Goal: Feedback & Contribution: Contribute content

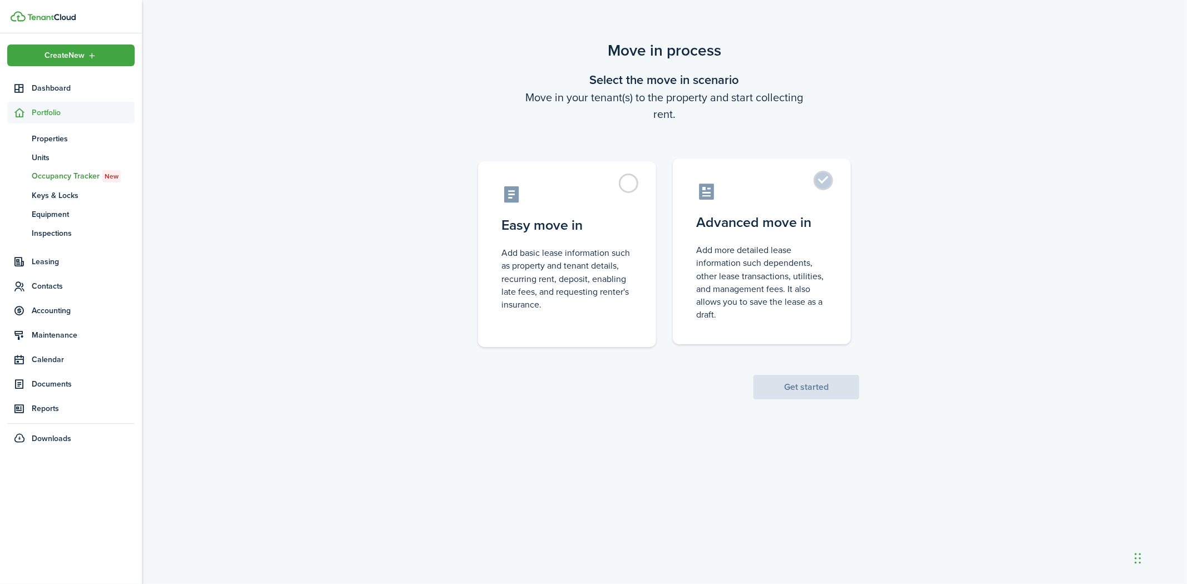
click at [825, 183] on label "Advanced move in Add more detailed lease information such dependents, other lea…" at bounding box center [762, 252] width 178 height 186
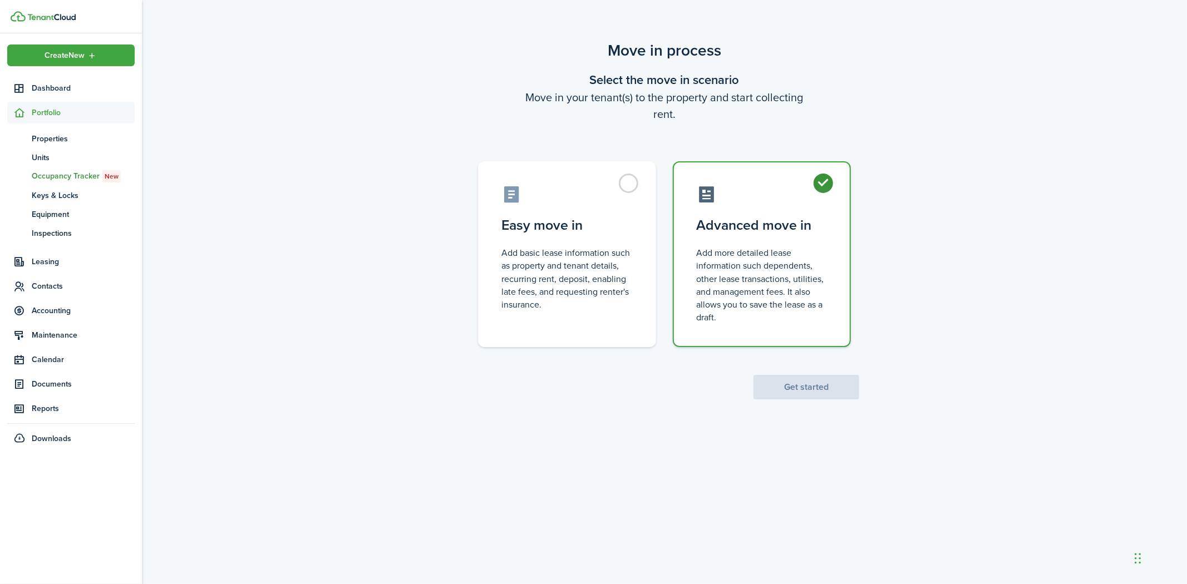
radio input "true"
click at [805, 387] on button "Get started" at bounding box center [806, 387] width 106 height 24
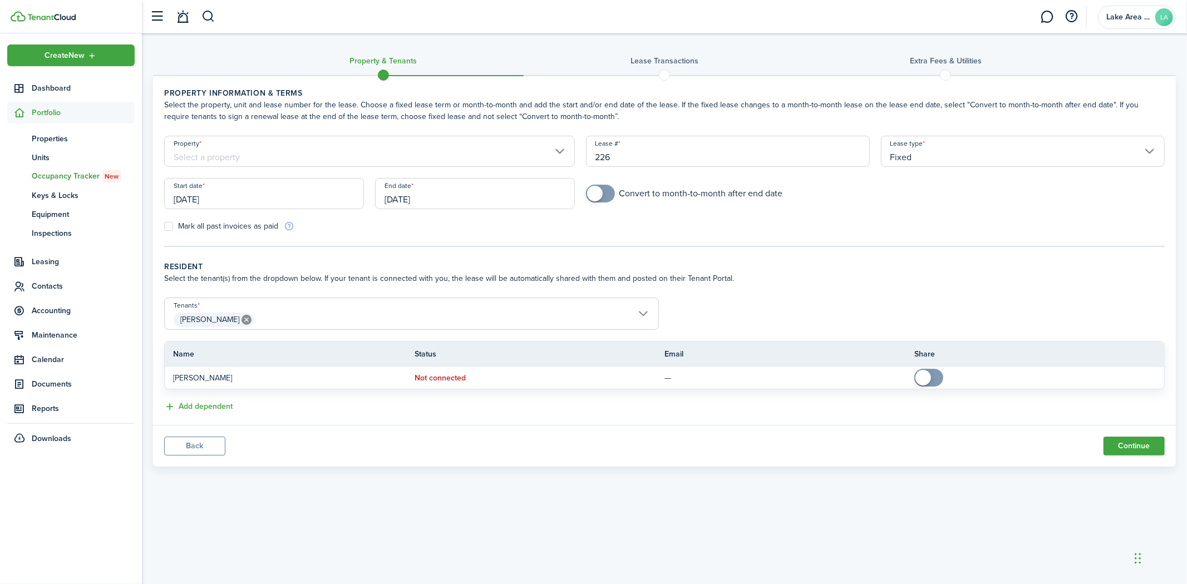
click at [559, 148] on input "Property" at bounding box center [369, 151] width 411 height 31
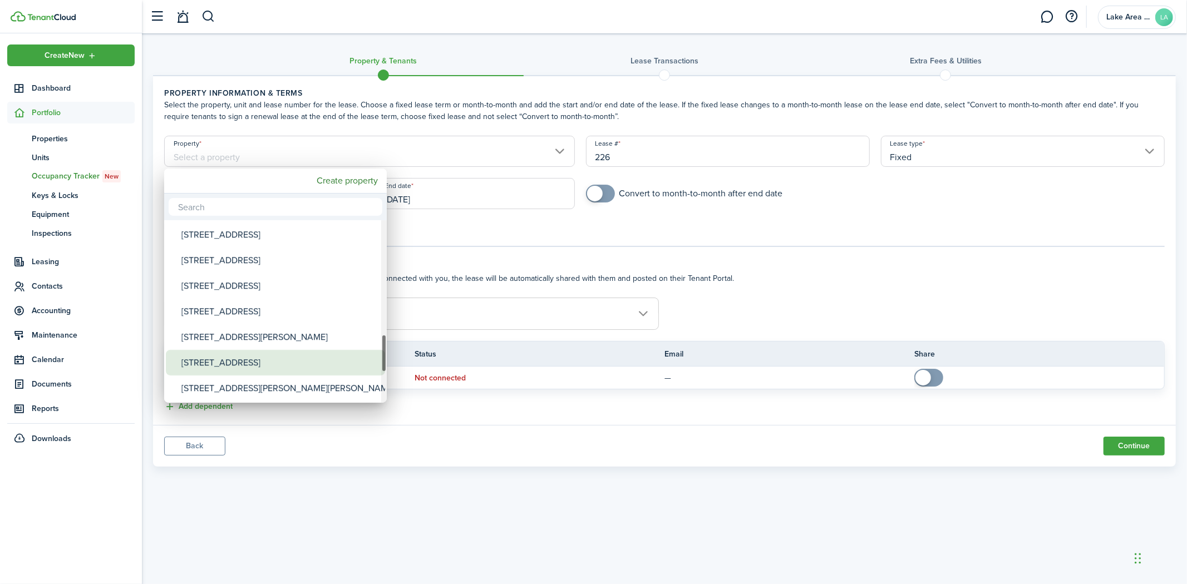
click at [248, 361] on div "[STREET_ADDRESS]" at bounding box center [279, 363] width 197 height 26
type input "[STREET_ADDRESS]"
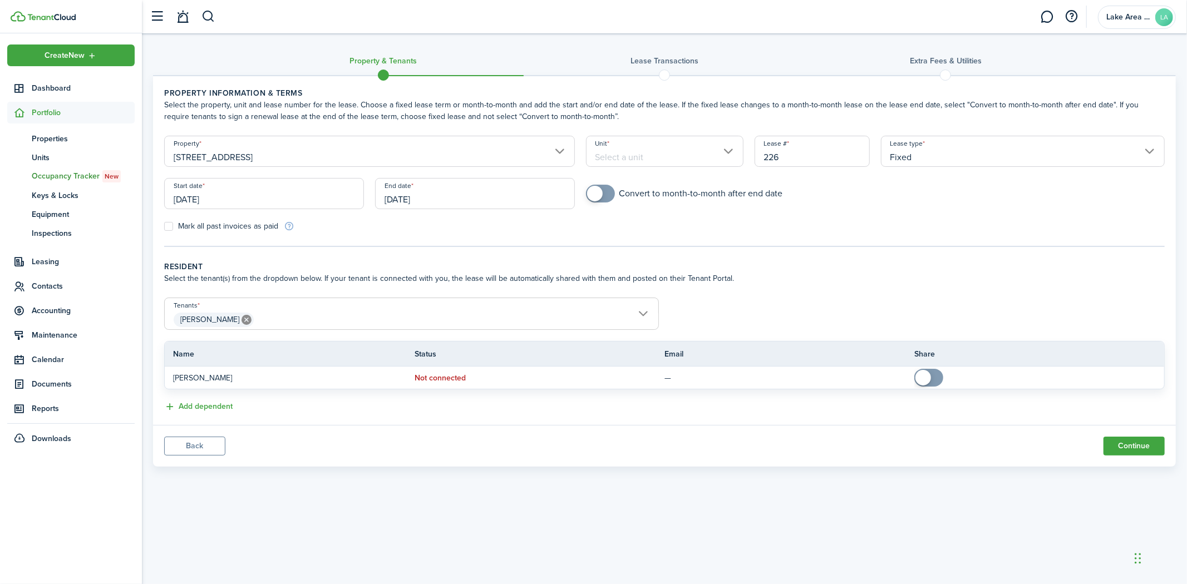
click at [730, 152] on input "Unit" at bounding box center [664, 151] width 157 height 31
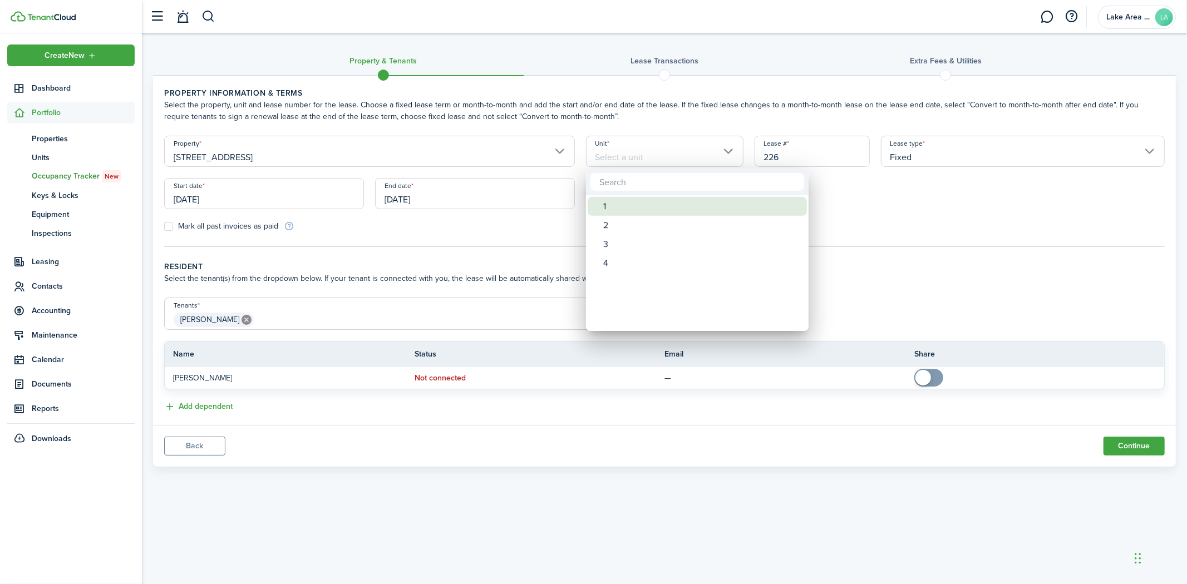
click at [642, 203] on div "1" at bounding box center [701, 206] width 197 height 19
type input "1"
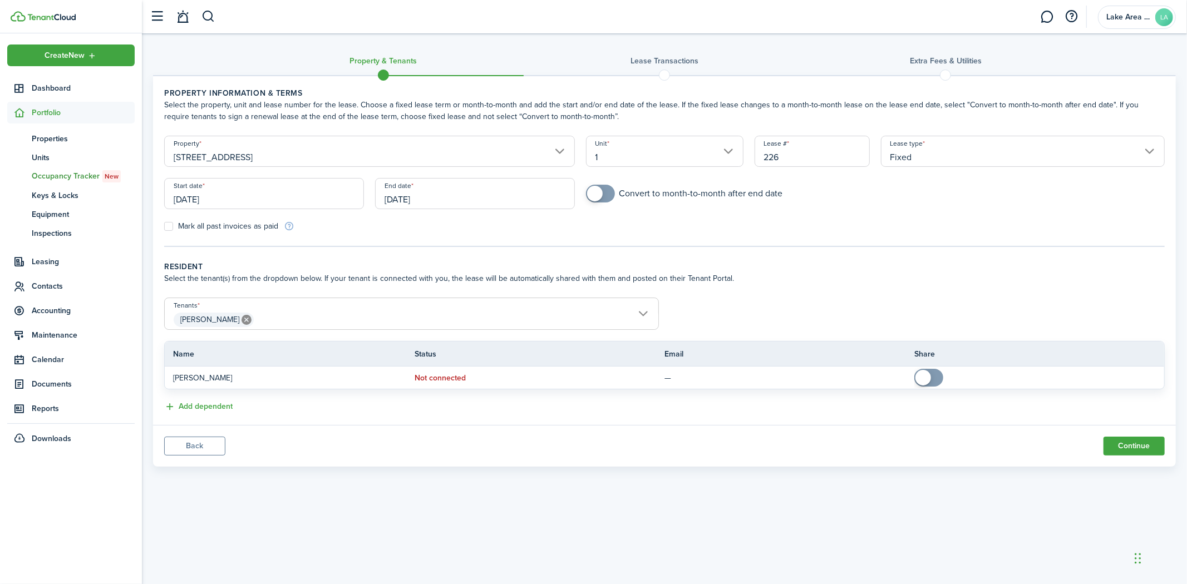
click at [334, 191] on input "[DATE]" at bounding box center [264, 193] width 200 height 31
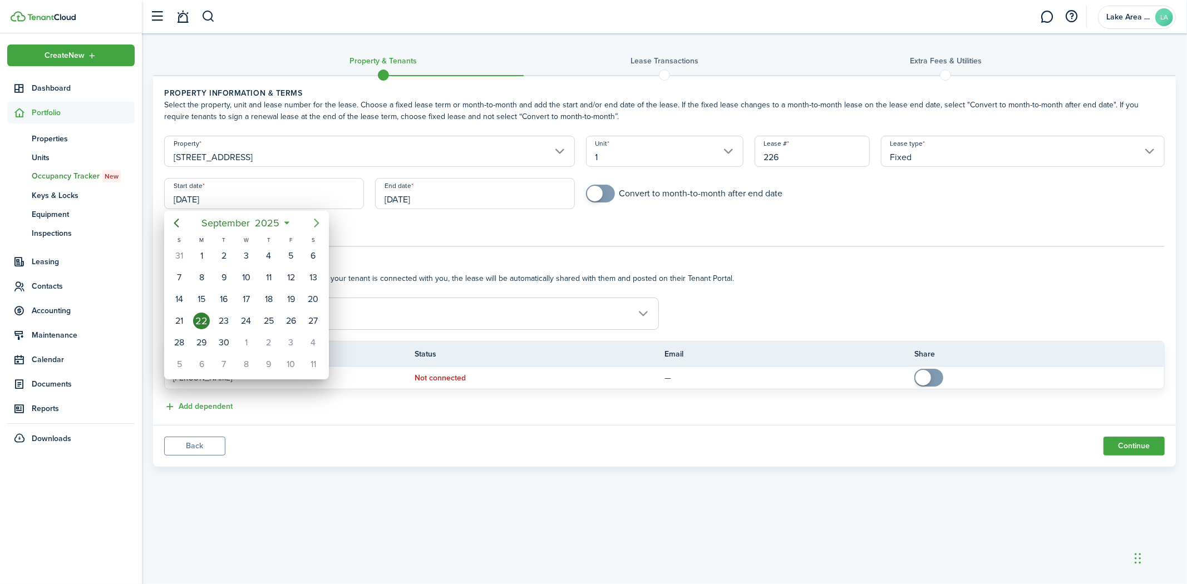
click at [315, 224] on icon "Next page" at bounding box center [316, 222] width 13 height 13
drag, startPoint x: 244, startPoint y: 248, endPoint x: 259, endPoint y: 242, distance: 16.7
click at [245, 248] on div "1" at bounding box center [246, 256] width 17 height 17
type input "[DATE]"
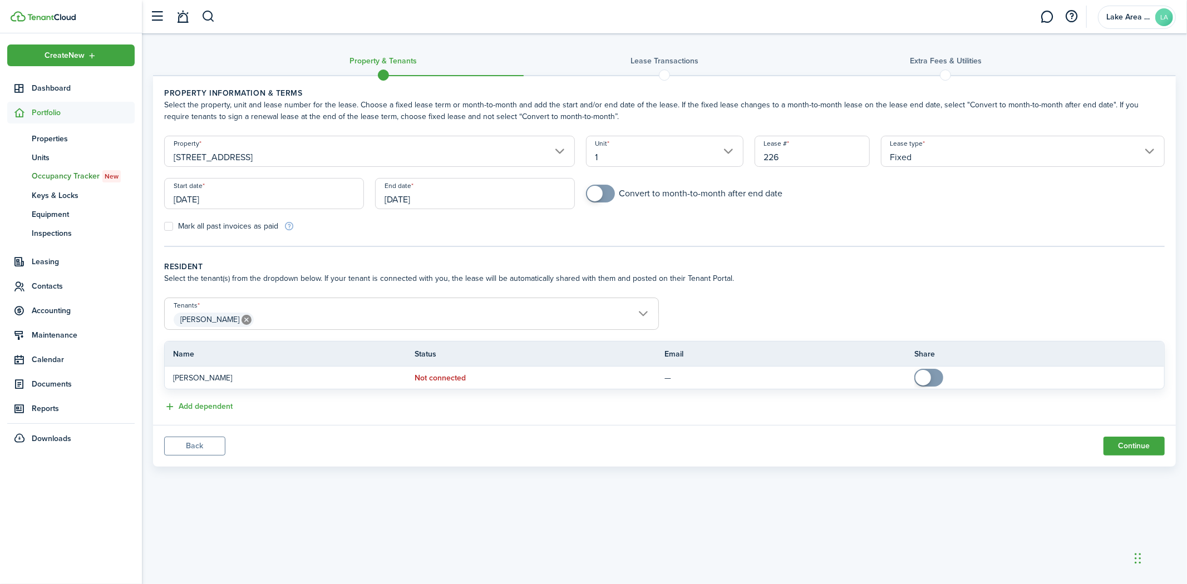
click at [459, 200] on input "[DATE]" at bounding box center [475, 193] width 200 height 31
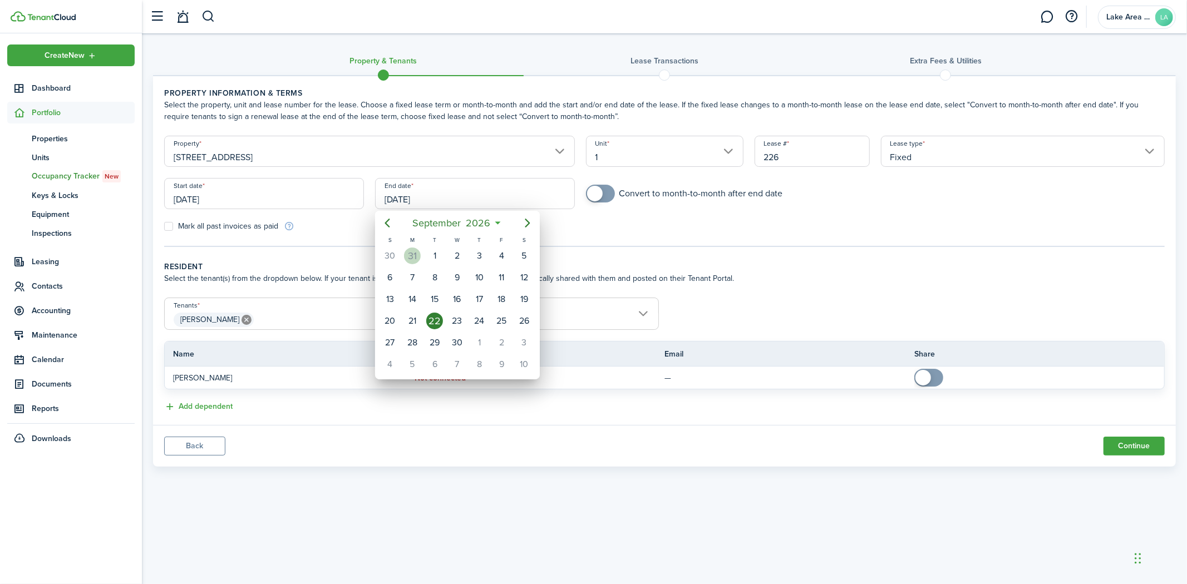
click at [415, 260] on div "31" at bounding box center [412, 256] width 17 height 17
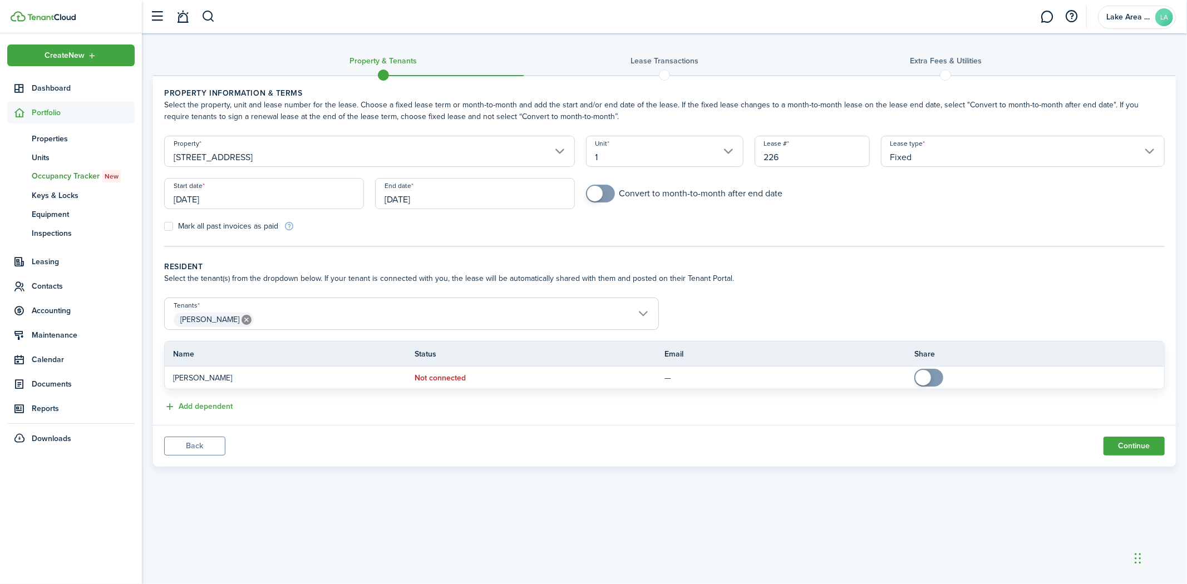
type input "[DATE]"
click at [1135, 447] on button "Continue" at bounding box center [1133, 446] width 61 height 19
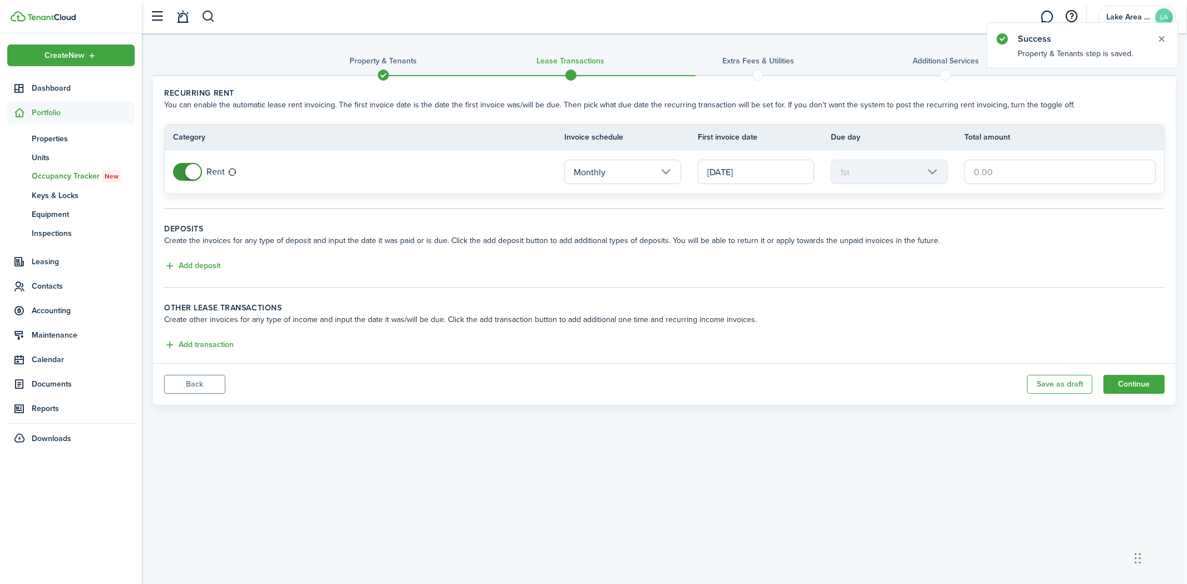
click at [1032, 176] on input "text" at bounding box center [1059, 172] width 191 height 24
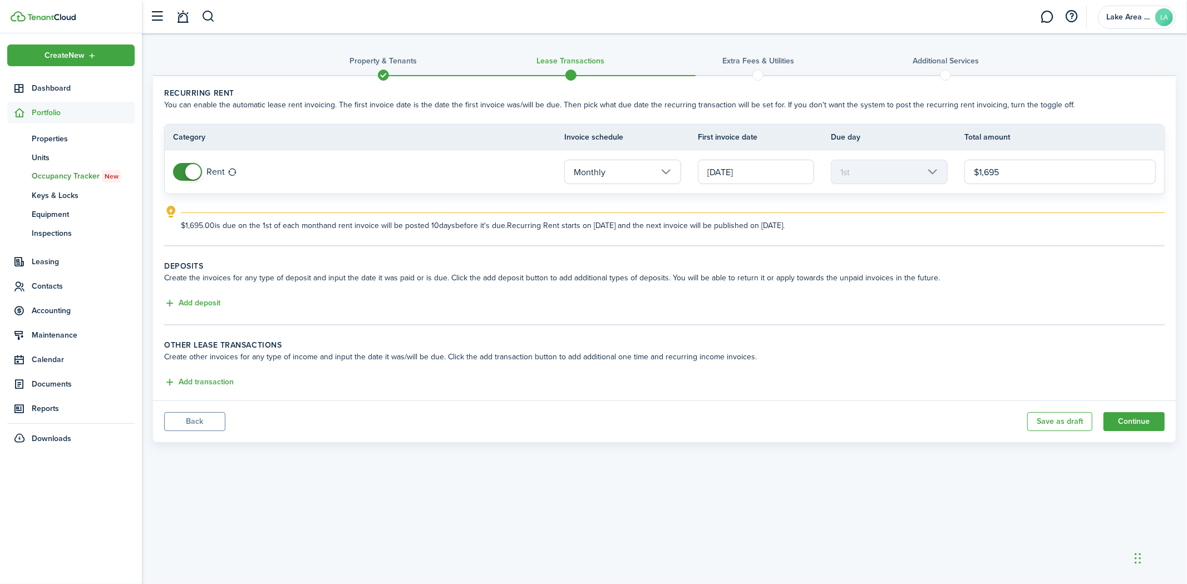
type input "$1,695.00"
click at [1063, 357] on wizard-step-header-description "Create other invoices for any type of income and input the date it was/will be …" at bounding box center [664, 357] width 1001 height 12
click at [205, 299] on button "Add deposit" at bounding box center [192, 303] width 56 height 13
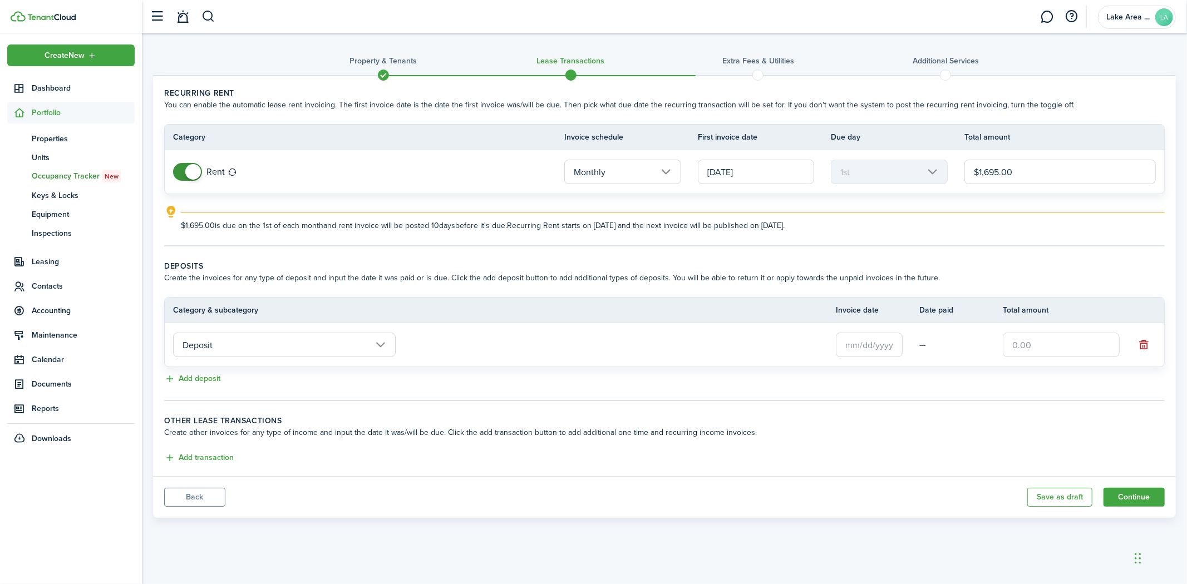
click at [186, 494] on button "Back" at bounding box center [194, 497] width 61 height 19
click at [1137, 496] on button "Continue" at bounding box center [1133, 497] width 61 height 19
click at [1136, 495] on button "Continue" at bounding box center [1133, 497] width 61 height 19
click at [374, 339] on input "Deposit" at bounding box center [284, 345] width 223 height 24
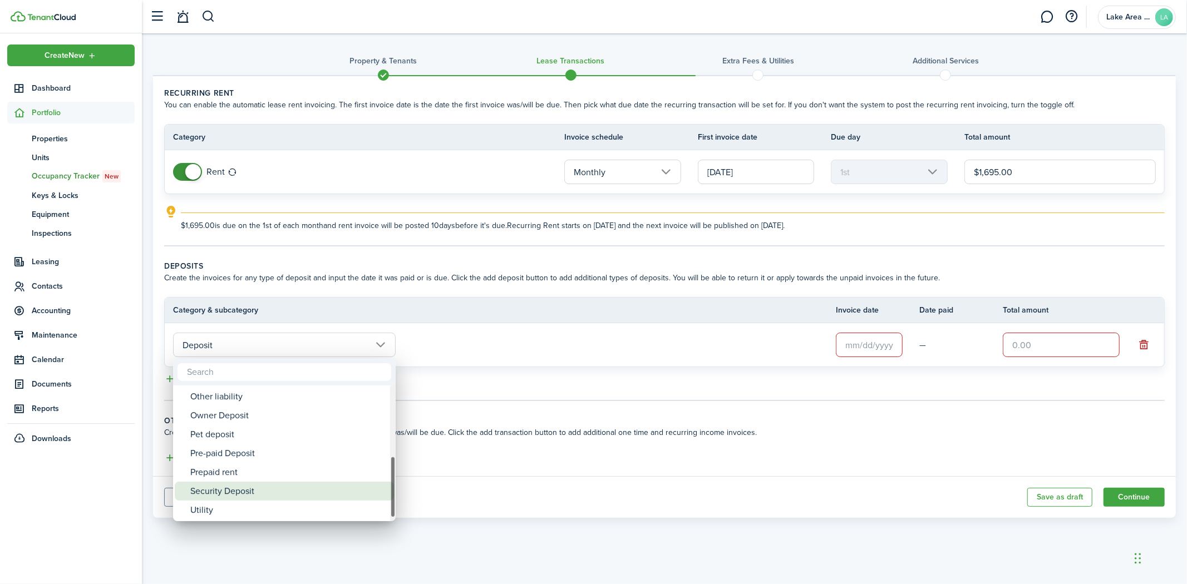
drag, startPoint x: 277, startPoint y: 490, endPoint x: 283, endPoint y: 486, distance: 7.6
click at [277, 490] on div "Security Deposit" at bounding box center [288, 491] width 197 height 19
type input "Deposit / Security Deposit"
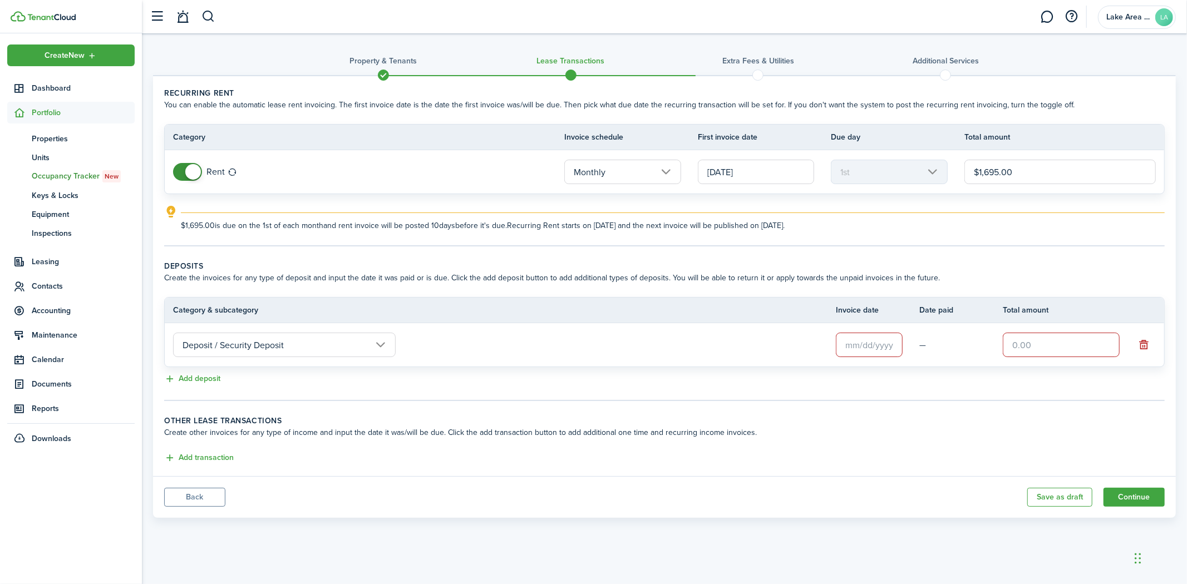
click at [891, 348] on input "text" at bounding box center [869, 345] width 67 height 24
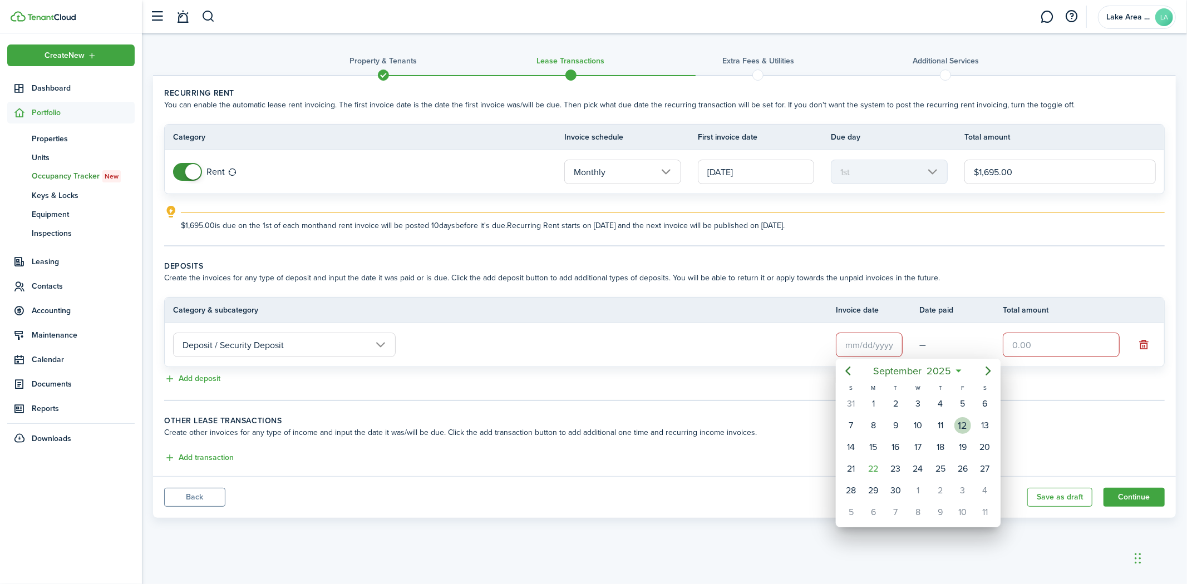
click at [956, 424] on div "12" at bounding box center [962, 425] width 17 height 17
type input "[DATE]"
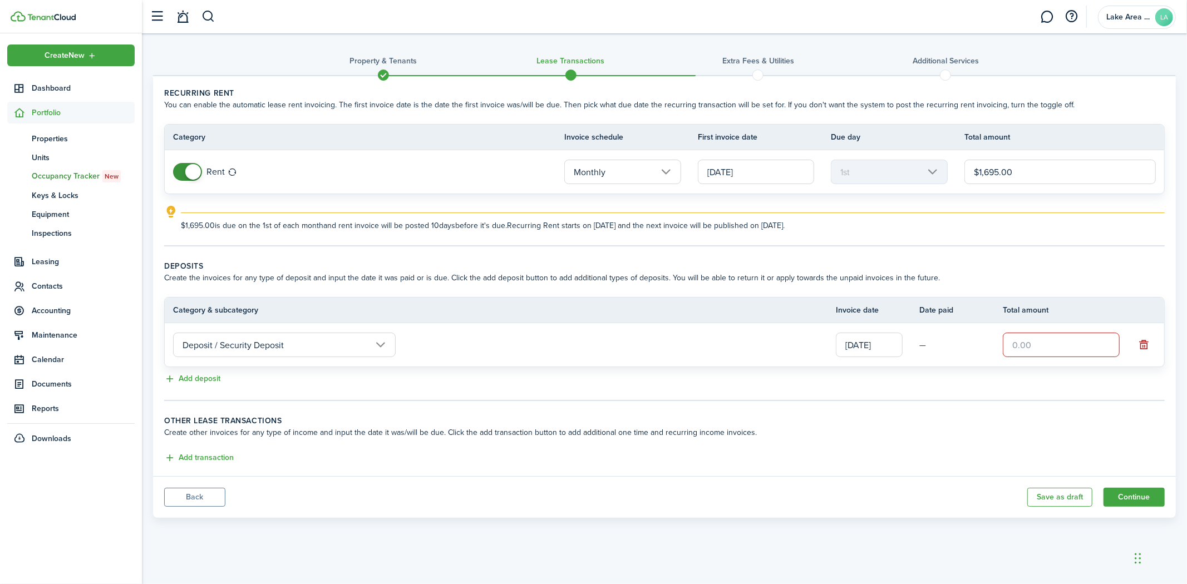
click at [935, 347] on td "—" at bounding box center [960, 345] width 83 height 17
click at [928, 343] on td "—" at bounding box center [960, 345] width 83 height 17
click at [1044, 347] on input "text" at bounding box center [1061, 345] width 117 height 24
type input "$1,695.00"
click at [959, 440] on lease-classic-other-transaction "Other lease transactions Create other invoices for any type of income and input…" at bounding box center [664, 440] width 1001 height 50
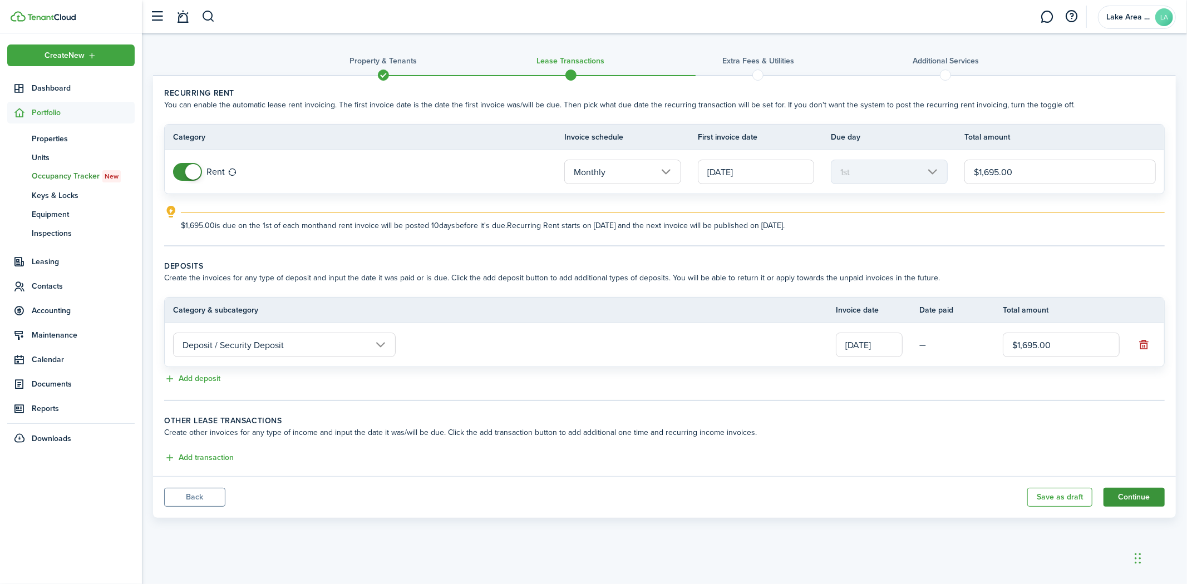
click at [1128, 496] on button "Continue" at bounding box center [1133, 497] width 61 height 19
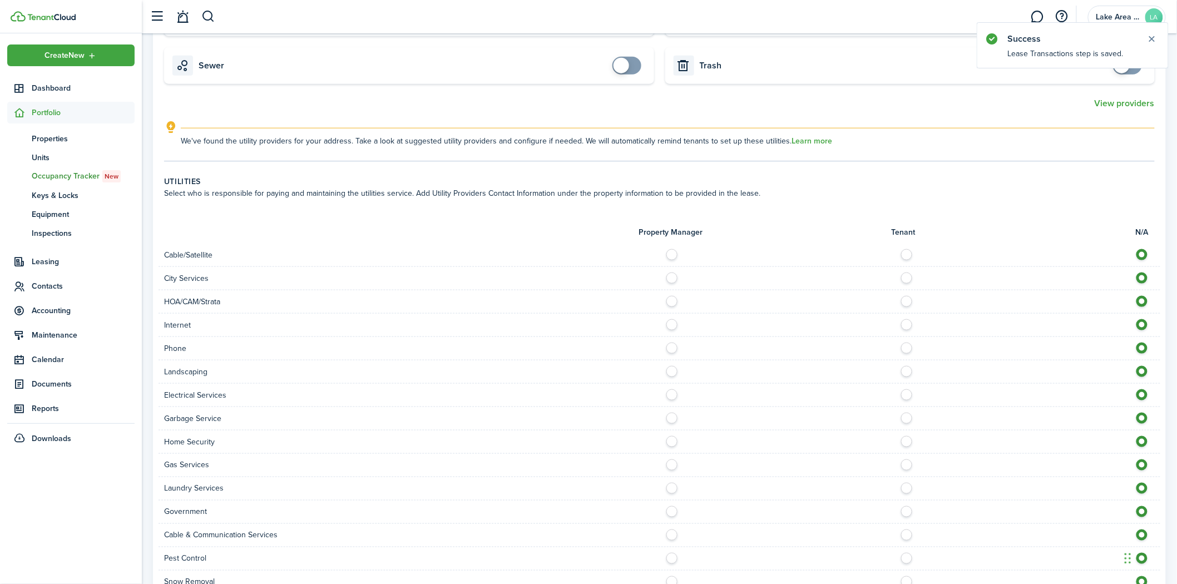
scroll to position [570, 0]
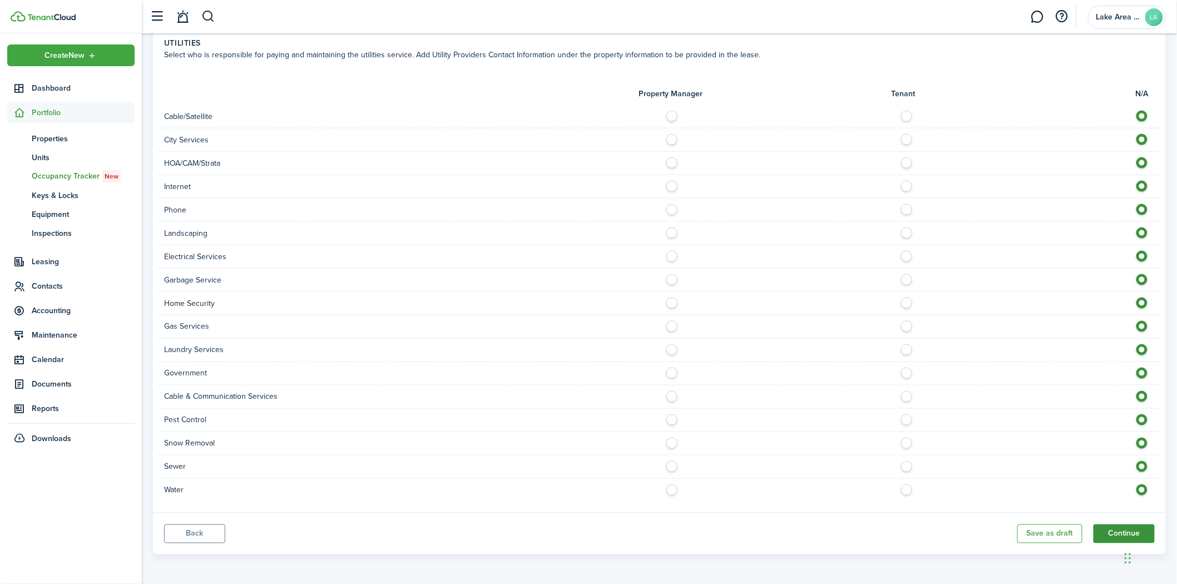
click at [1120, 534] on button "Continue" at bounding box center [1124, 534] width 61 height 19
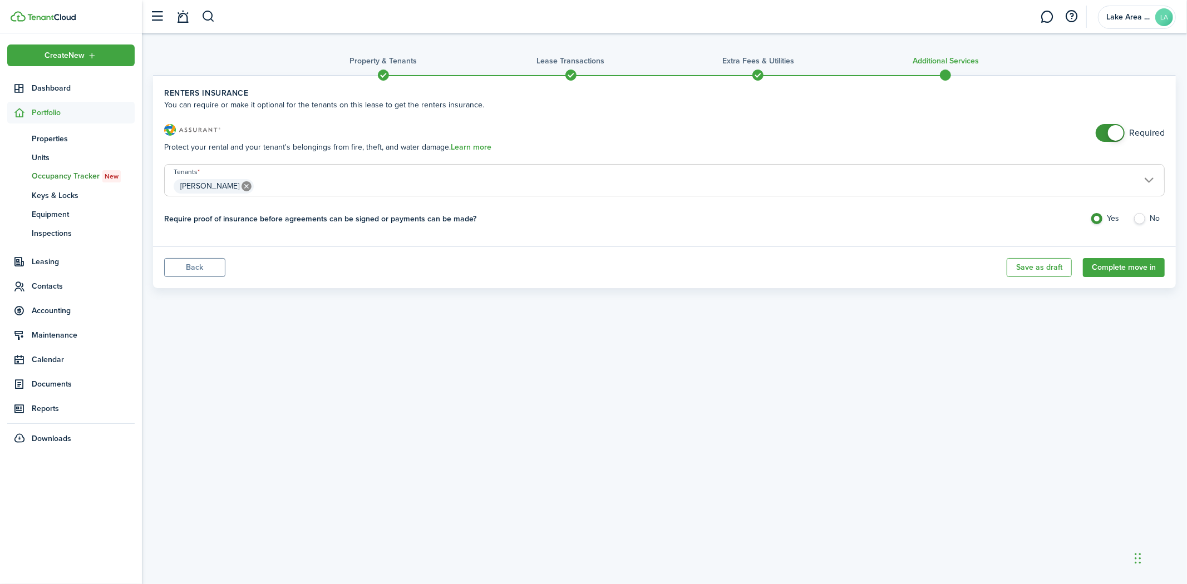
click at [1137, 216] on label "No" at bounding box center [1149, 221] width 32 height 17
radio input "false"
radio input "true"
checkbox input "false"
click at [1111, 132] on span at bounding box center [1116, 133] width 16 height 16
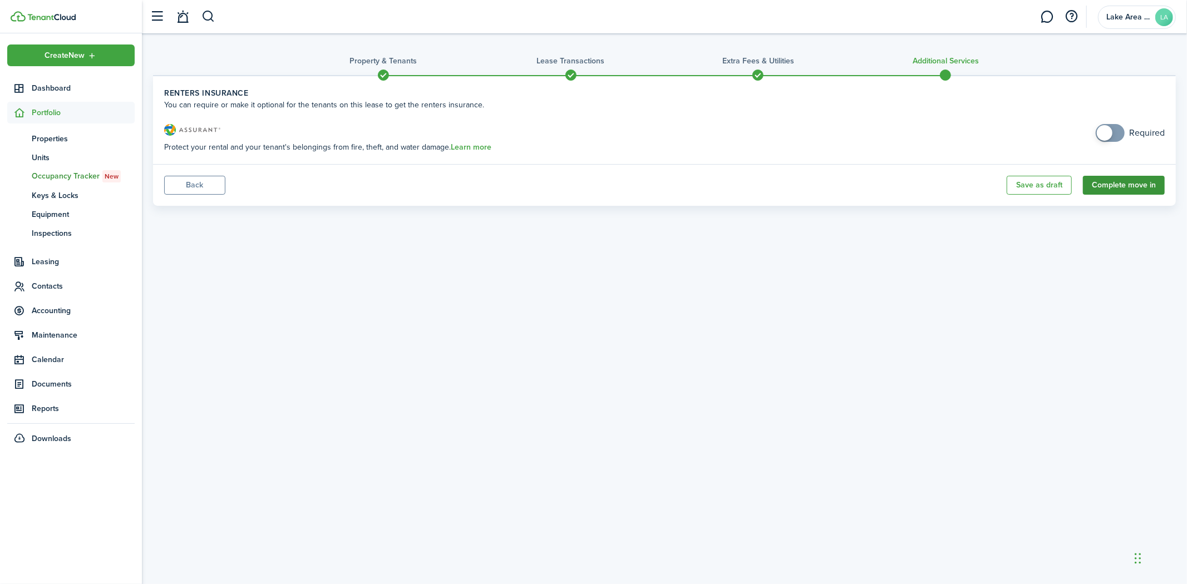
click at [1100, 190] on button "Complete move in" at bounding box center [1124, 185] width 82 height 19
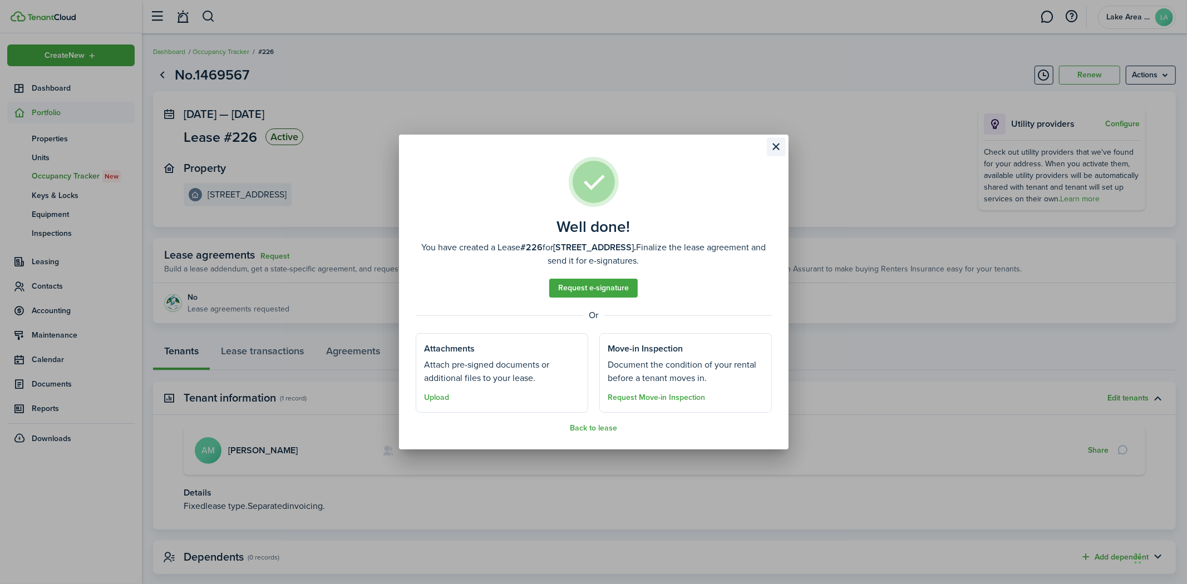
click at [780, 146] on button "Close modal" at bounding box center [776, 146] width 19 height 19
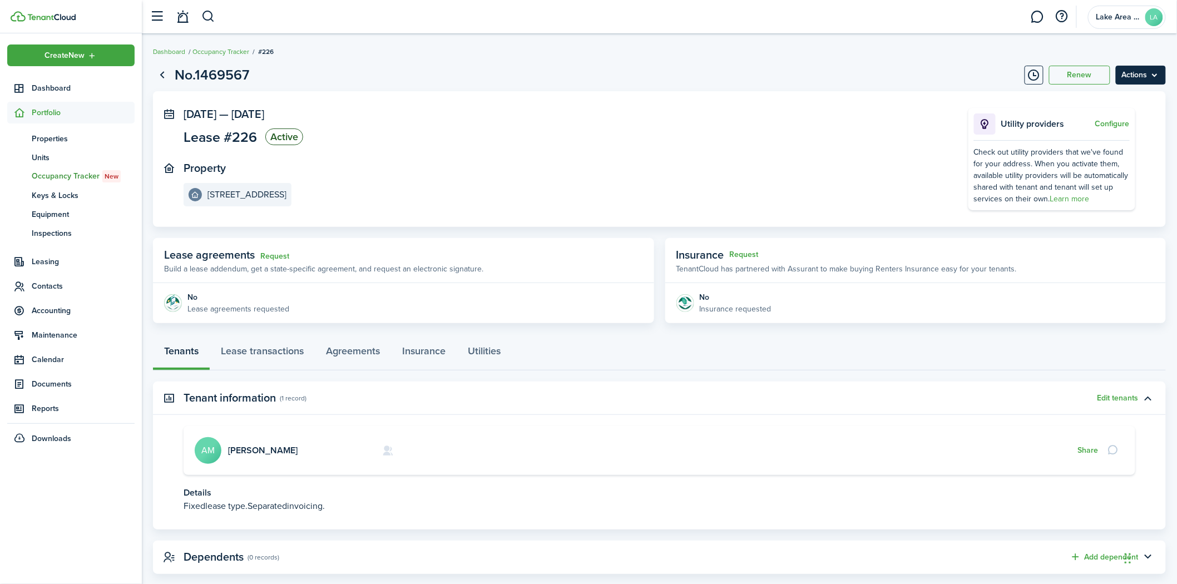
click at [1159, 77] on menu-btn "Actions" at bounding box center [1141, 75] width 50 height 19
click at [1097, 100] on button "Edit" at bounding box center [1118, 99] width 97 height 19
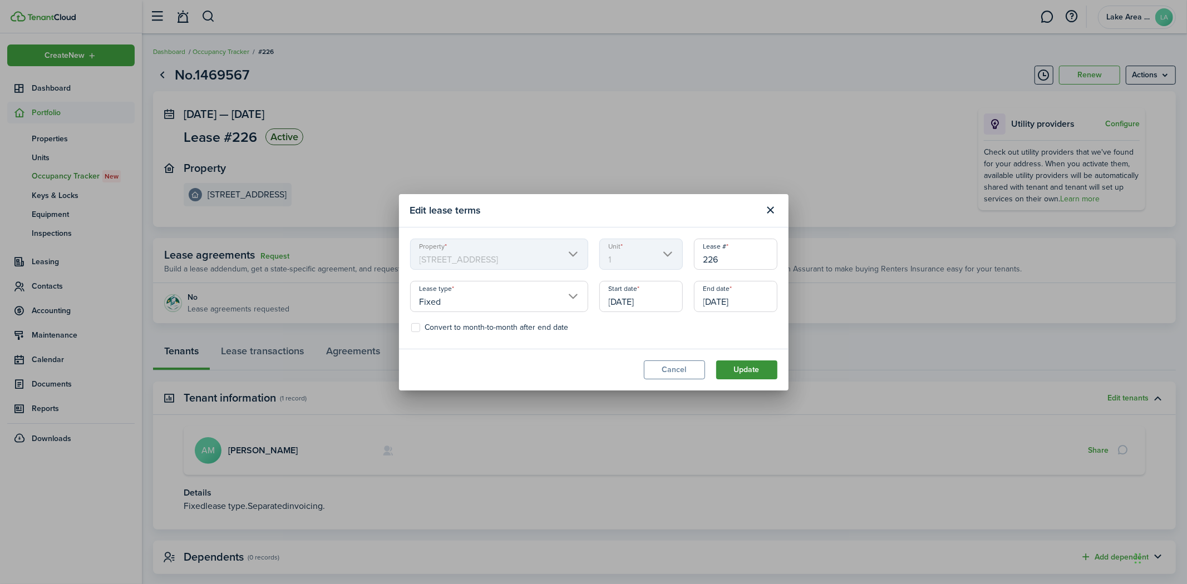
click at [755, 373] on button "Update" at bounding box center [746, 370] width 61 height 19
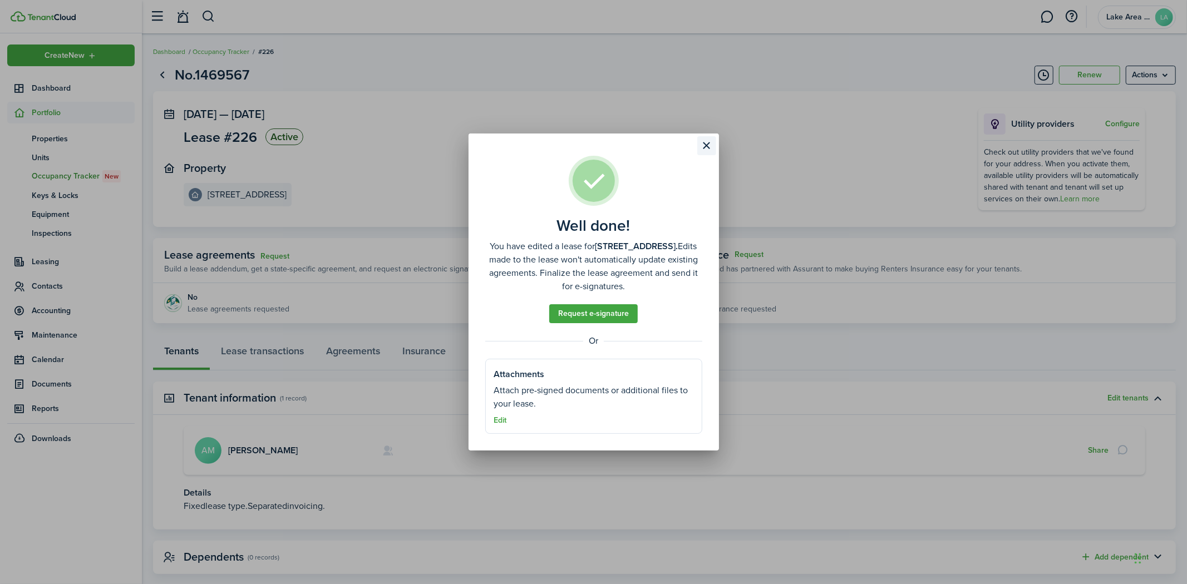
click at [700, 142] on button "Close modal" at bounding box center [706, 145] width 19 height 19
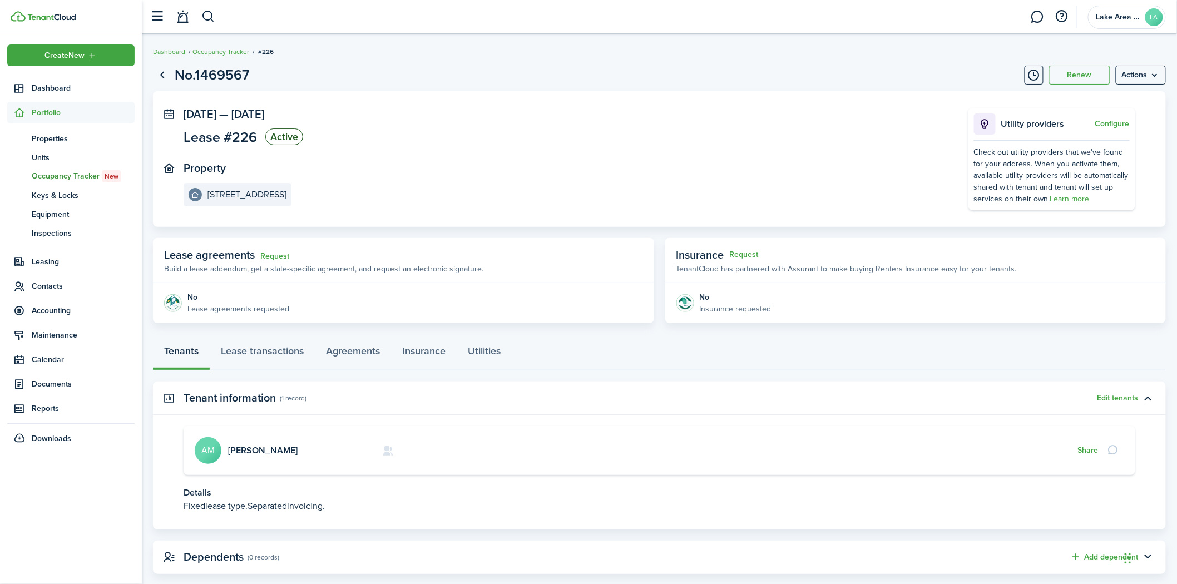
click at [67, 100] on ul "Create New Dashboard Portfolio pt Properties un Units oc Occupancy Tracker New …" at bounding box center [70, 247] width 127 height 405
click at [58, 87] on span "Dashboard" at bounding box center [83, 88] width 103 height 12
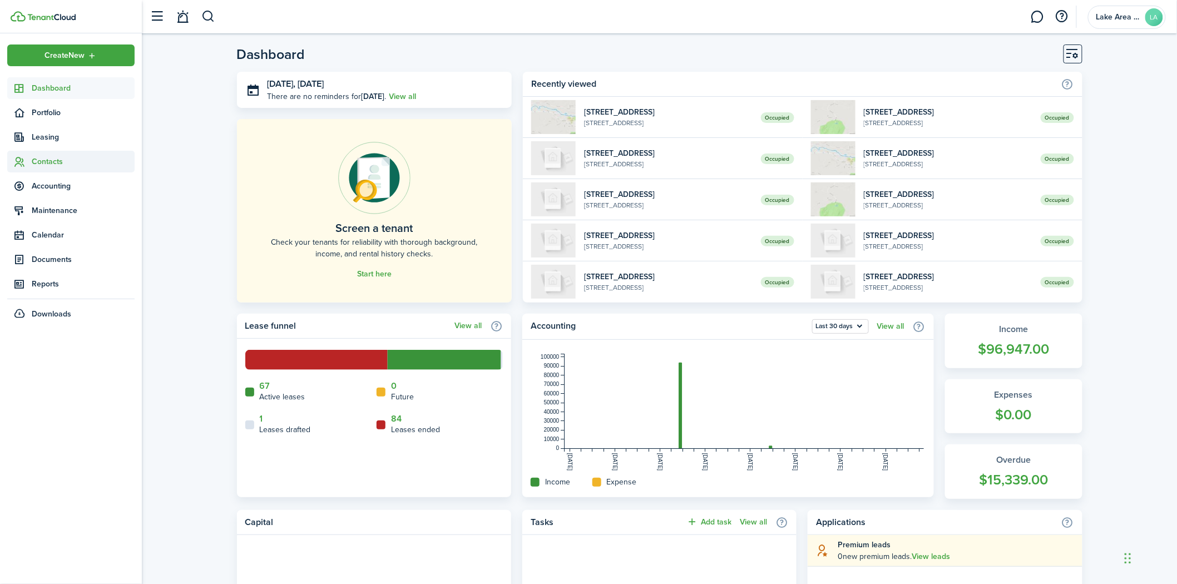
click at [40, 162] on span "Contacts" at bounding box center [83, 162] width 103 height 12
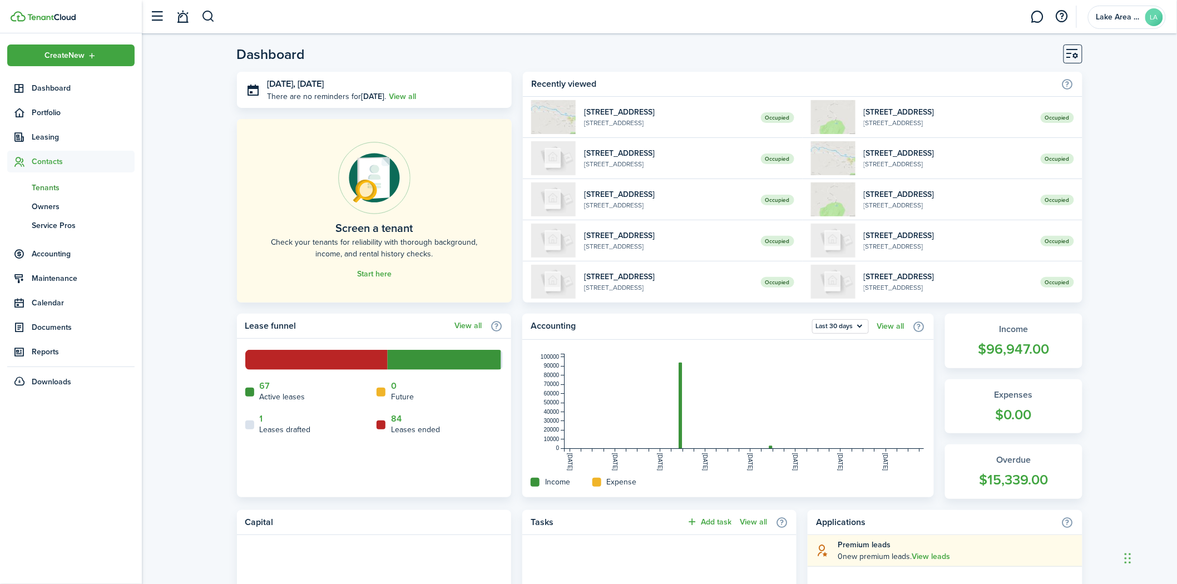
click at [46, 188] on span "Tenants" at bounding box center [83, 188] width 103 height 12
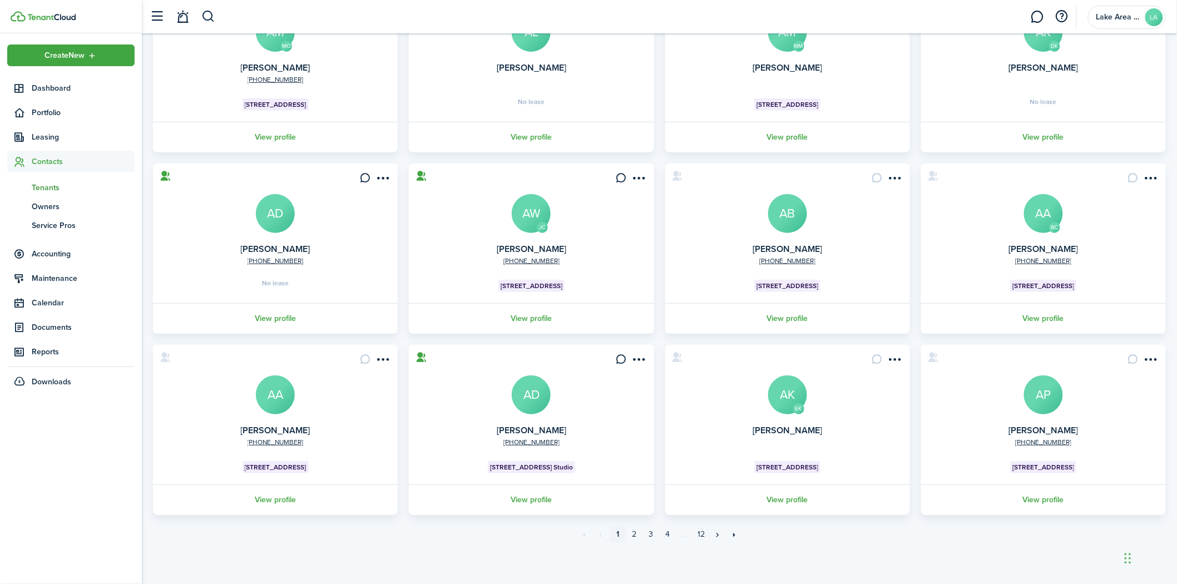
scroll to position [143, 0]
click at [634, 533] on link "2" at bounding box center [635, 534] width 17 height 17
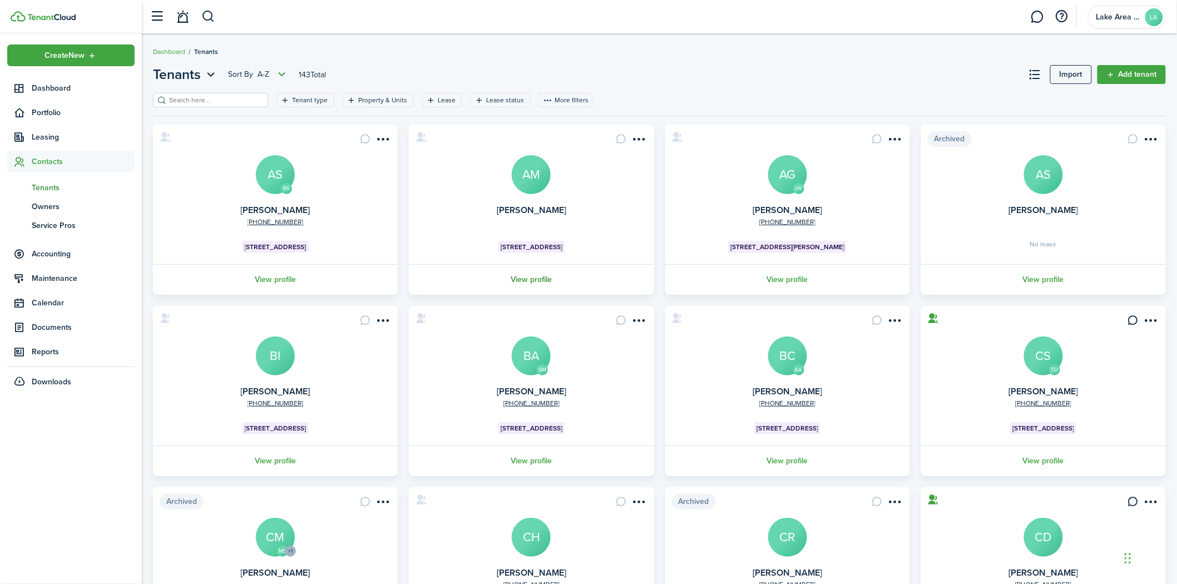
click at [533, 274] on link "View profile" at bounding box center [531, 279] width 248 height 31
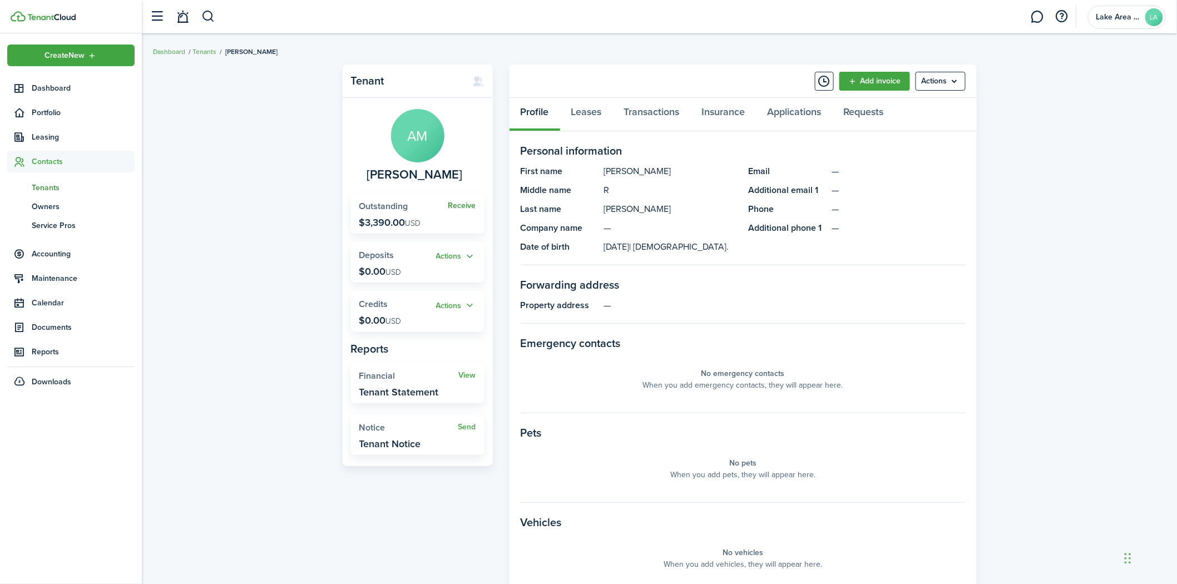
click at [463, 207] on link "Receive" at bounding box center [463, 205] width 28 height 9
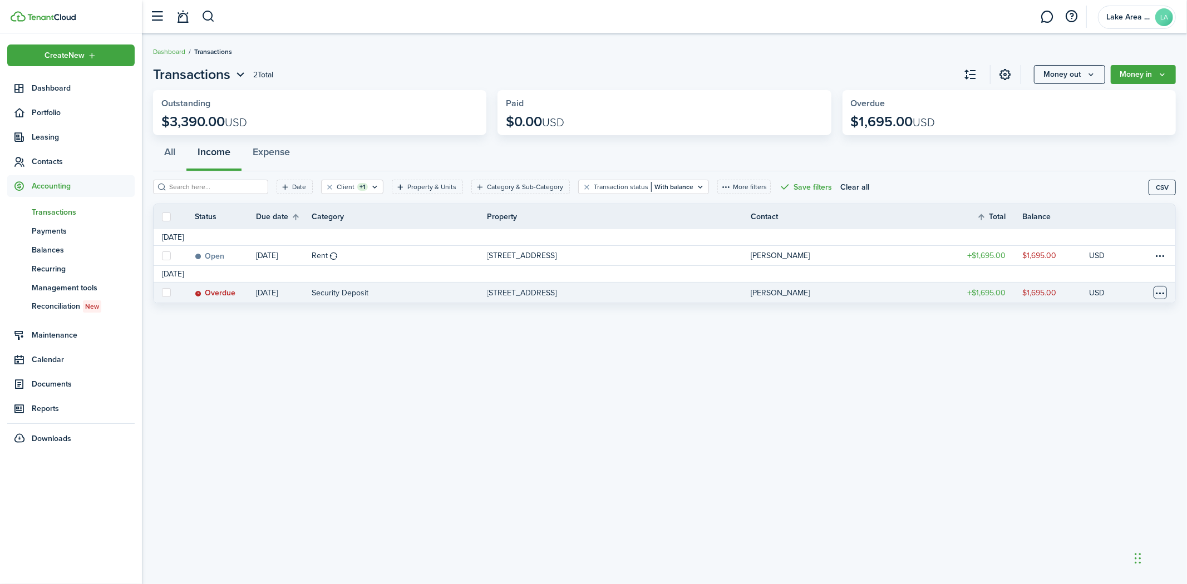
click at [1160, 293] on table-menu-btn-icon at bounding box center [1160, 292] width 13 height 13
click at [1120, 330] on link "Mark as paid" at bounding box center [1118, 333] width 97 height 19
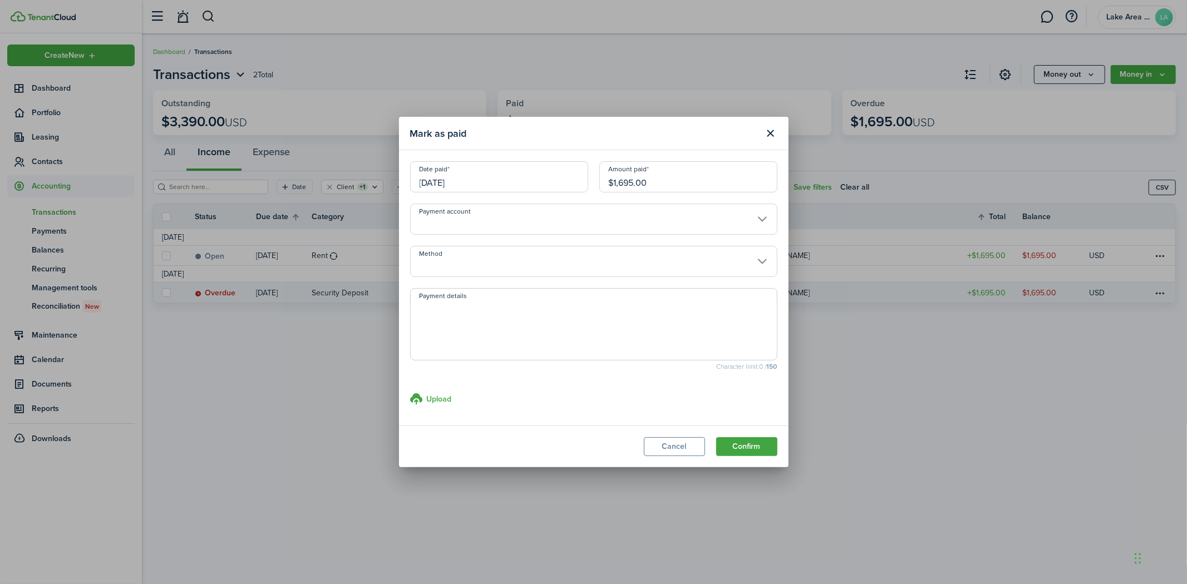
click at [669, 219] on input "Payment account" at bounding box center [593, 219] width 367 height 31
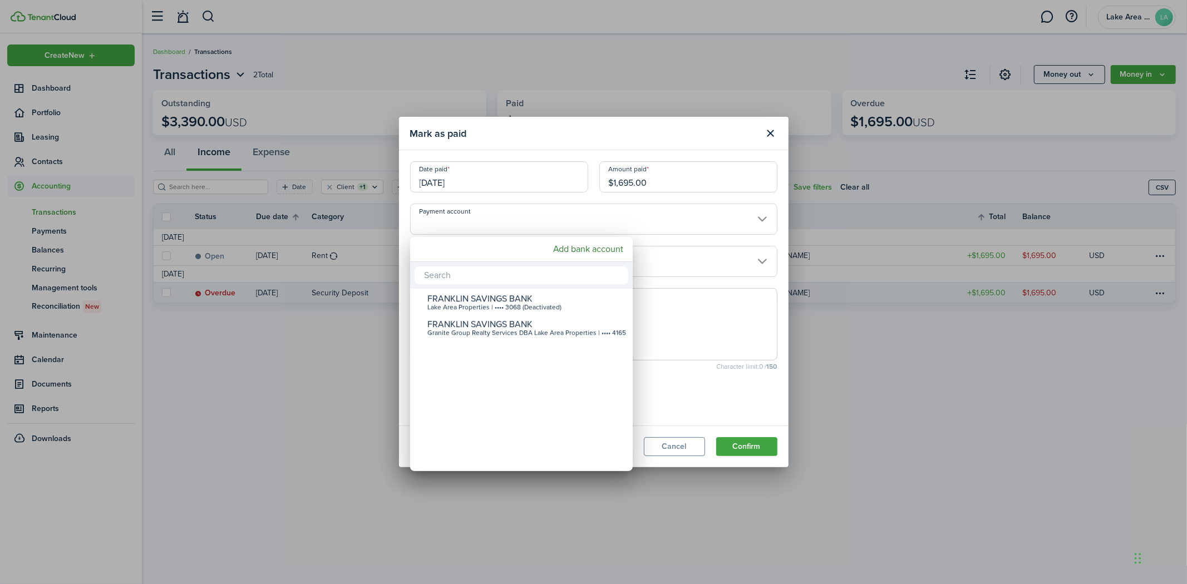
click at [678, 242] on div at bounding box center [593, 292] width 1365 height 762
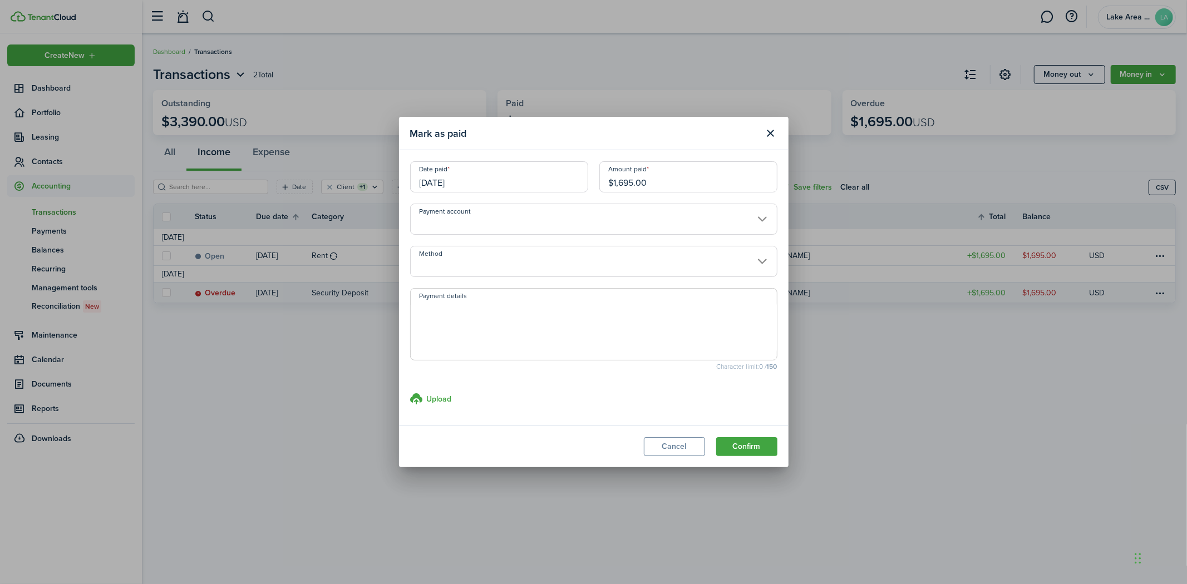
click at [763, 259] on input "Method" at bounding box center [593, 261] width 367 height 31
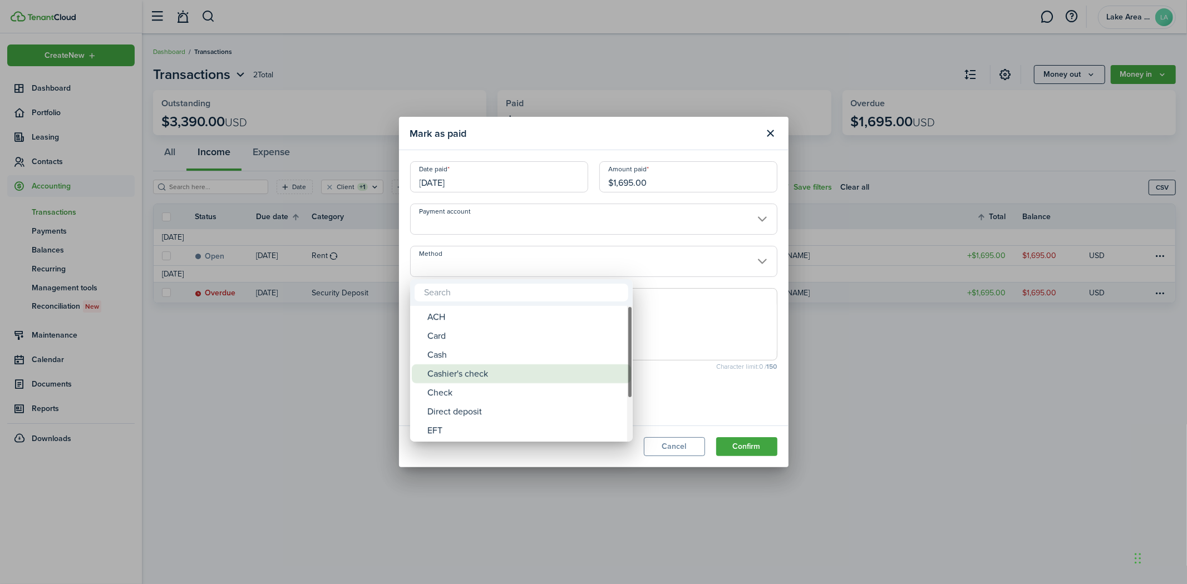
click at [536, 372] on div "Cashier's check" at bounding box center [525, 373] width 197 height 19
type input "Cashier's check"
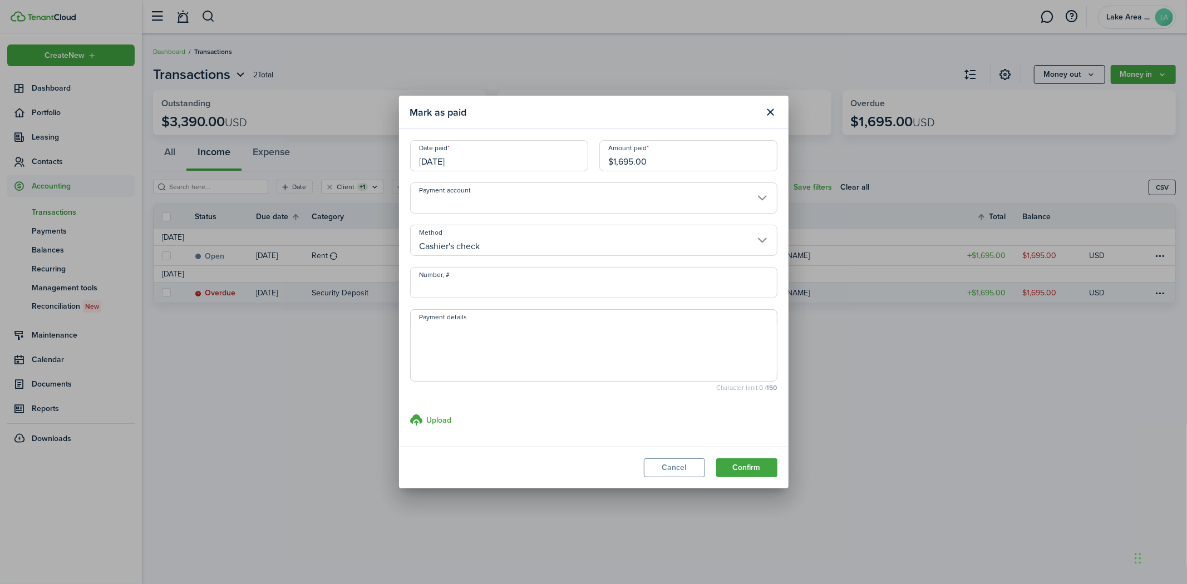
click at [496, 279] on input "Number, #" at bounding box center [593, 282] width 367 height 31
type input "205005"
click at [736, 468] on button "Confirm" at bounding box center [746, 468] width 61 height 19
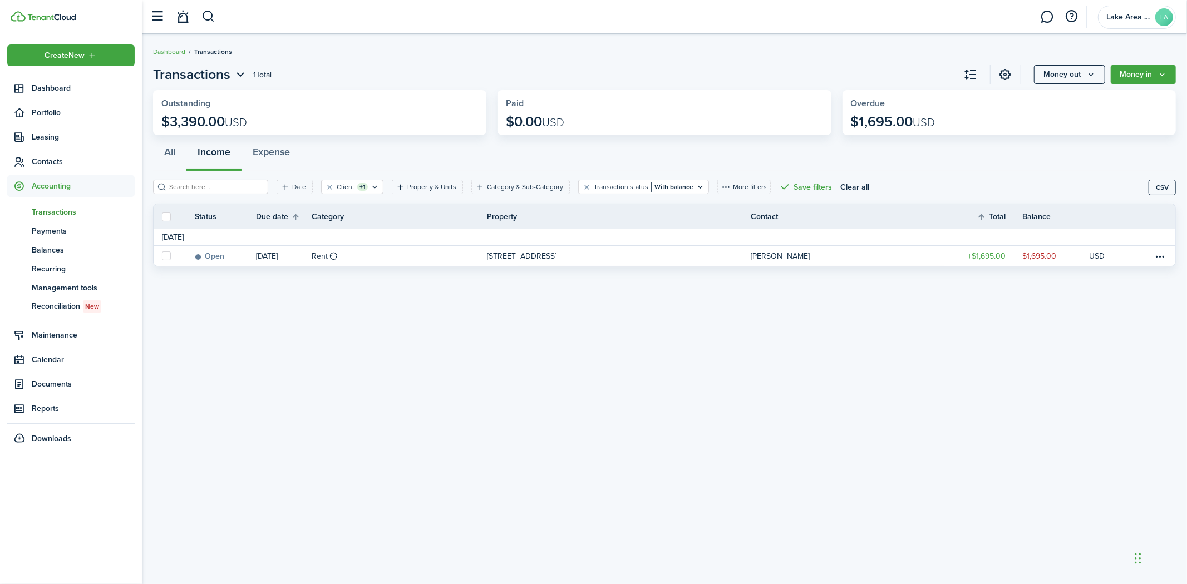
click at [47, 211] on span "Transactions" at bounding box center [83, 212] width 103 height 12
click at [37, 159] on span "Contacts" at bounding box center [83, 162] width 103 height 12
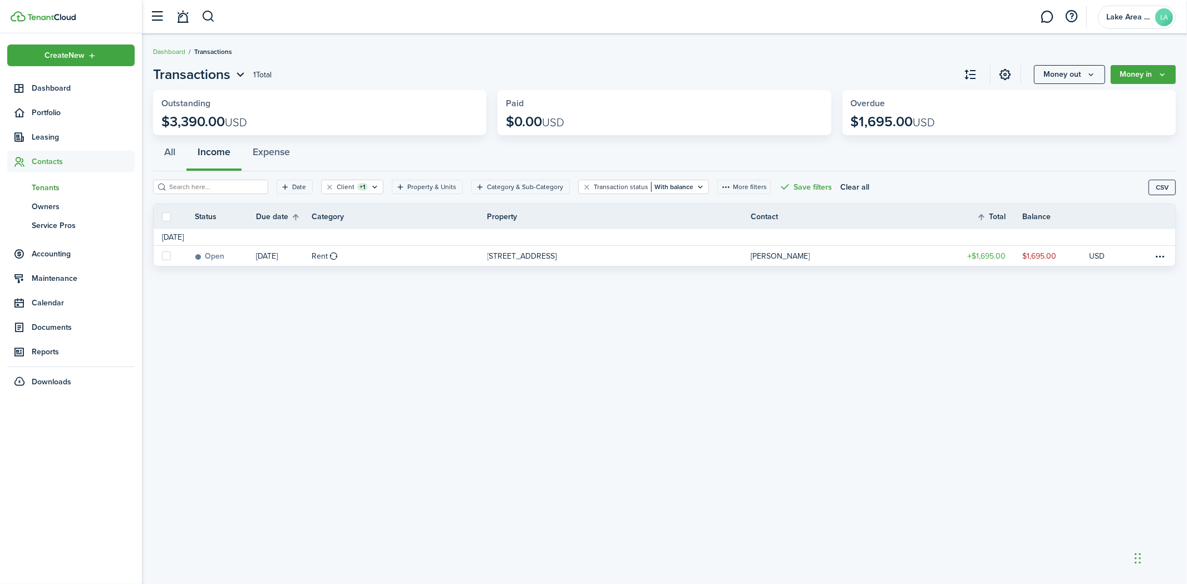
click at [43, 187] on span "Tenants" at bounding box center [83, 188] width 103 height 12
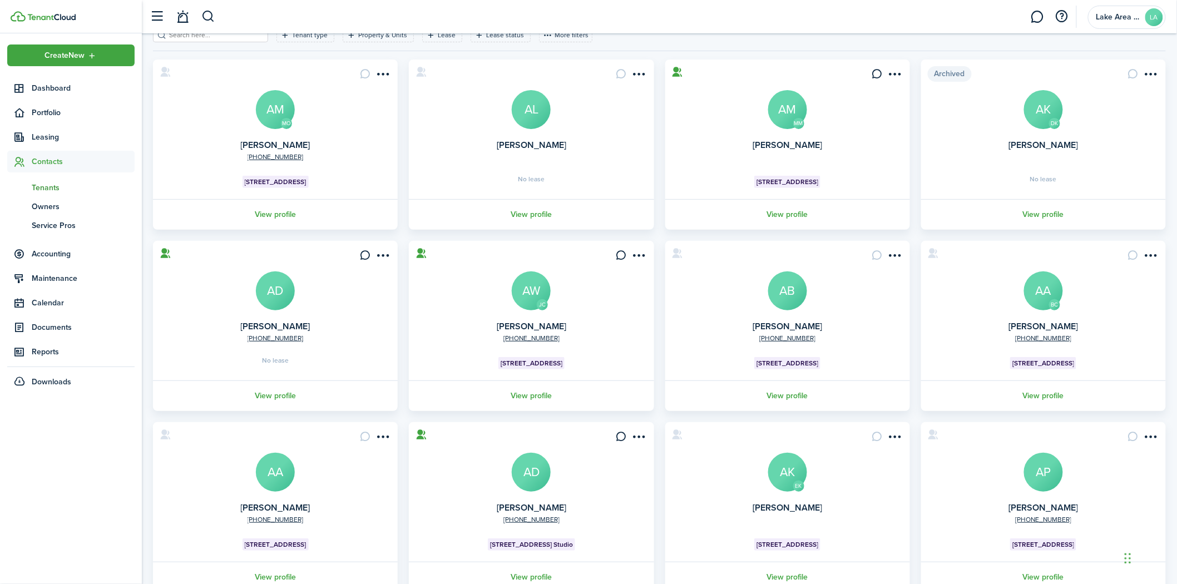
scroll to position [143, 0]
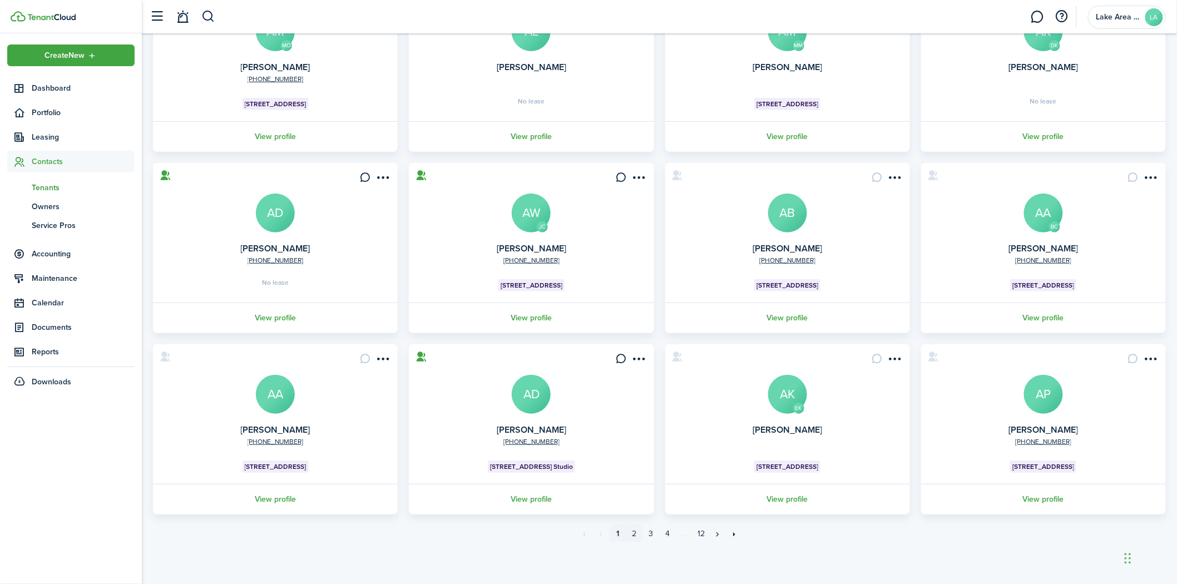
click at [633, 531] on link "2" at bounding box center [635, 534] width 17 height 17
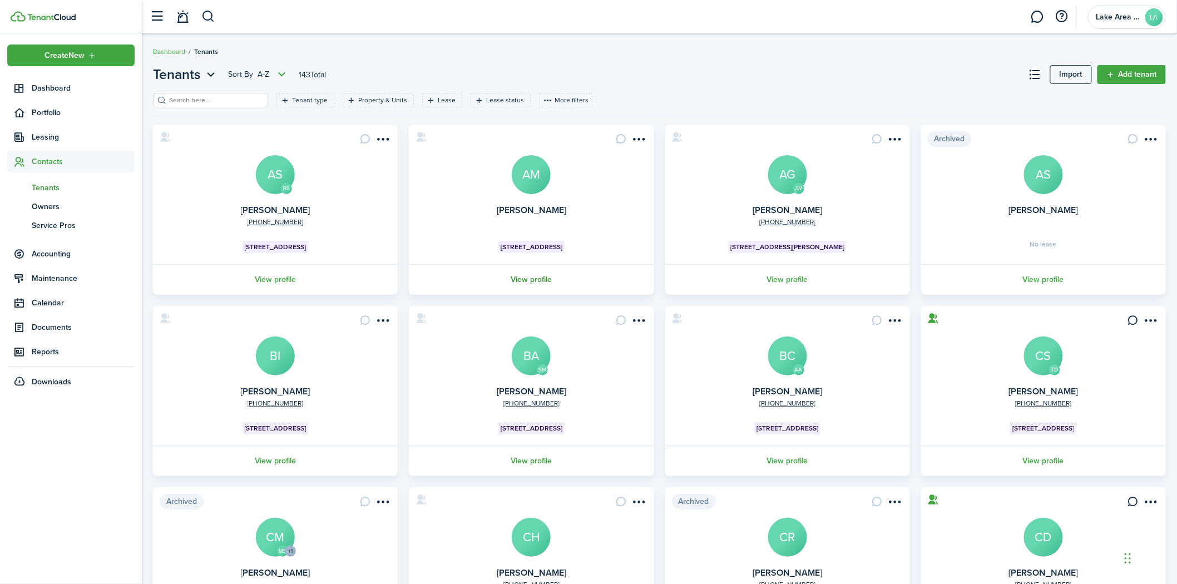
click at [524, 280] on link "View profile" at bounding box center [531, 279] width 248 height 31
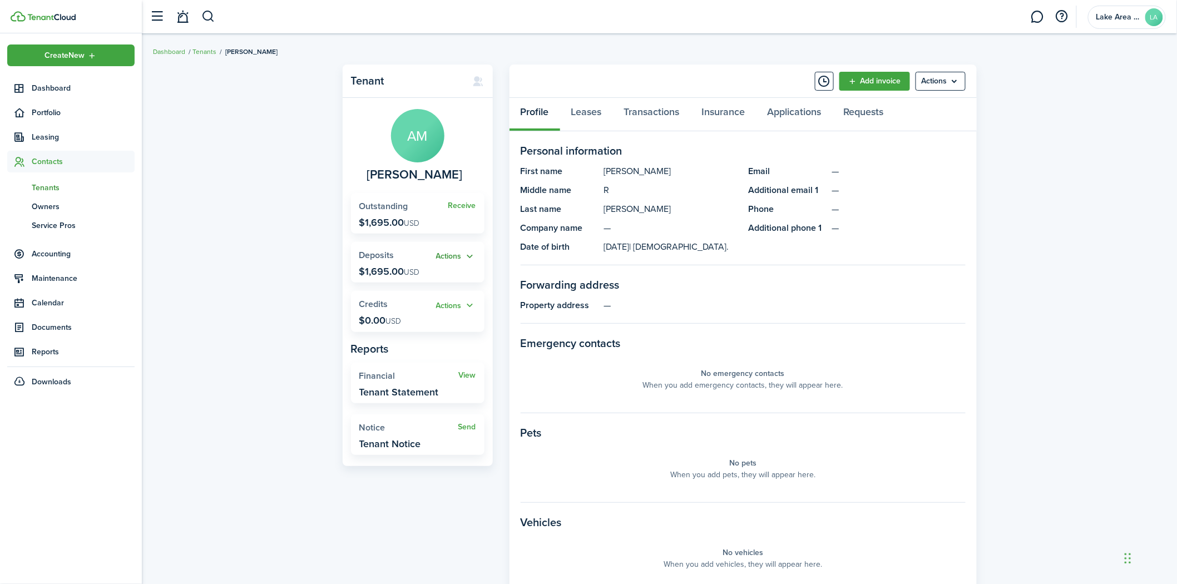
click at [467, 257] on button "Actions" at bounding box center [456, 256] width 40 height 13
click at [387, 254] on span "Deposits" at bounding box center [376, 255] width 35 height 13
click at [445, 257] on button "Actions" at bounding box center [456, 256] width 40 height 13
click at [382, 256] on span "Deposits" at bounding box center [376, 255] width 35 height 13
click at [450, 255] on button "Actions" at bounding box center [456, 256] width 40 height 13
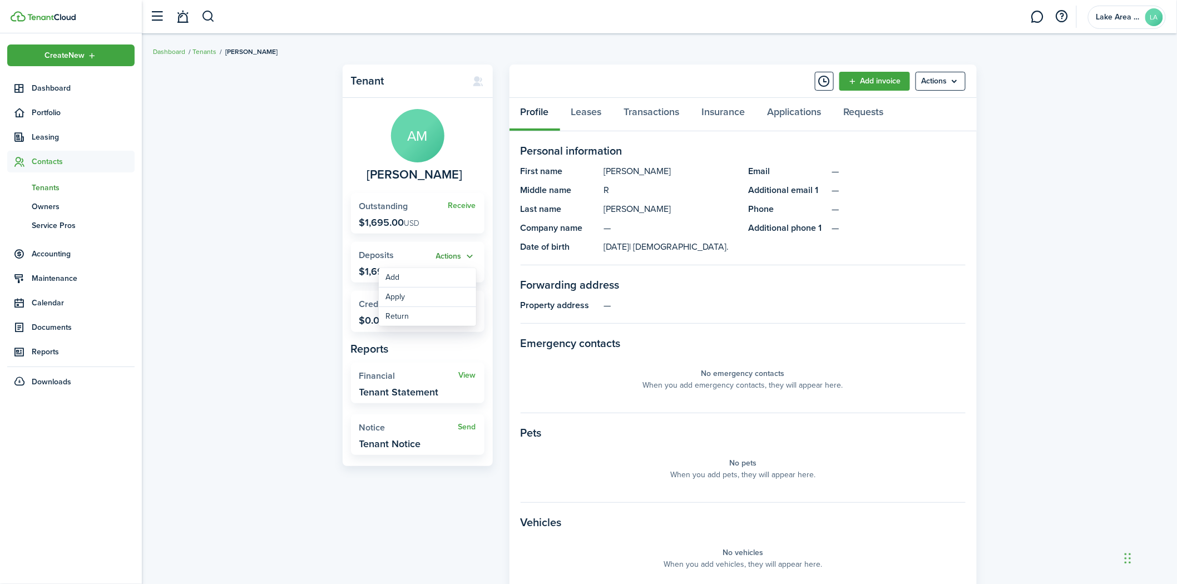
click at [470, 256] on button "Actions" at bounding box center [456, 256] width 40 height 13
click at [441, 259] on button "Actions" at bounding box center [456, 256] width 40 height 13
click at [1016, 145] on div "Tenant AM [PERSON_NAME] Receive Outstanding $1,695.00 USD Actions Deposits $1,6…" at bounding box center [660, 384] width 1036 height 651
click at [452, 254] on button "Actions" at bounding box center [456, 256] width 40 height 13
click at [1028, 184] on div "Tenant AM [PERSON_NAME] Receive Outstanding $1,695.00 USD Actions Deposits $1,6…" at bounding box center [660, 384] width 1036 height 651
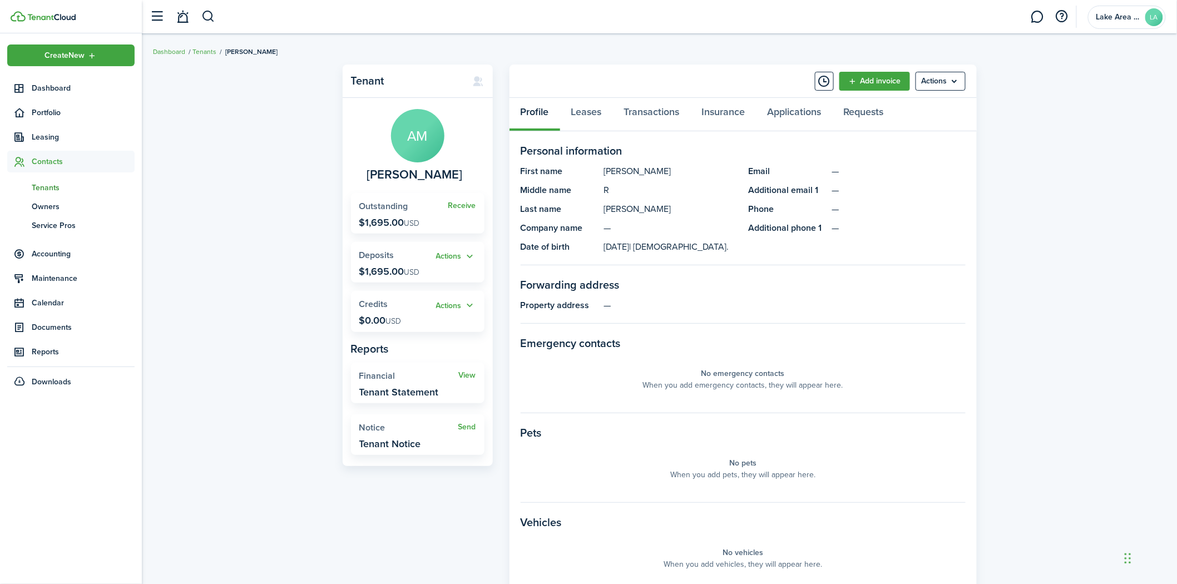
click at [414, 150] on avatar-text "AM" at bounding box center [417, 135] width 53 height 53
click at [584, 112] on link "Leases" at bounding box center [586, 114] width 53 height 33
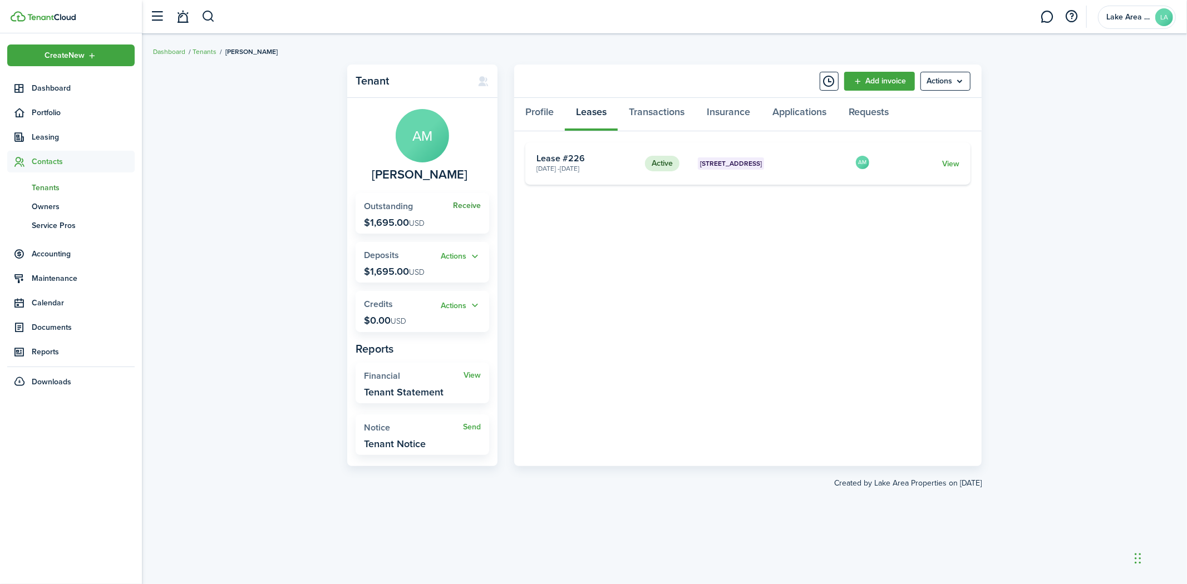
click at [473, 205] on link "Receive" at bounding box center [467, 205] width 28 height 9
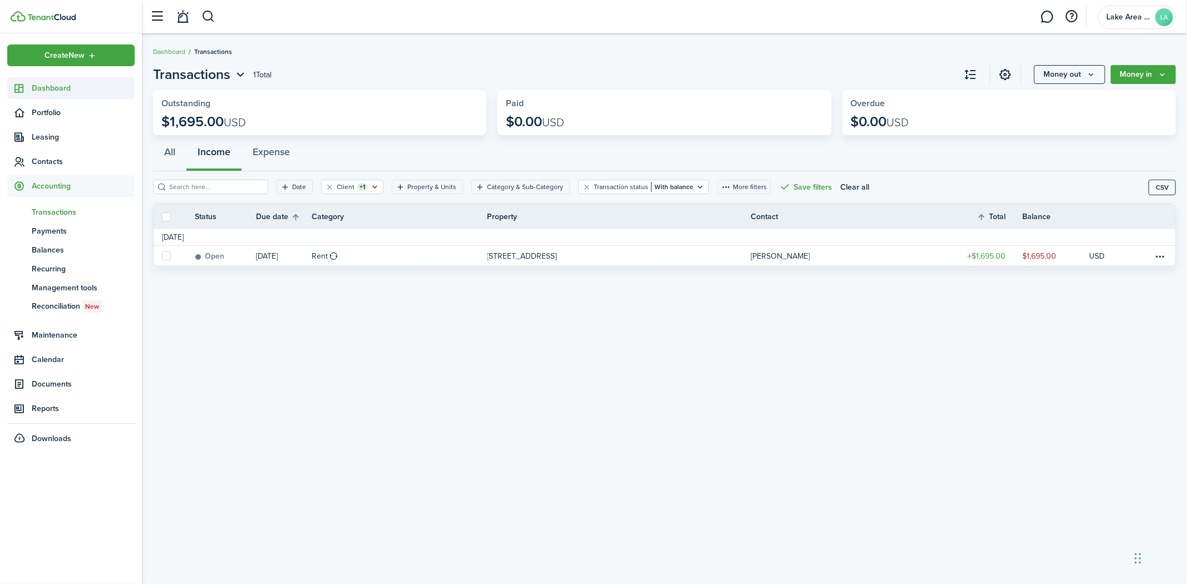
click at [34, 86] on span "Dashboard" at bounding box center [83, 88] width 103 height 12
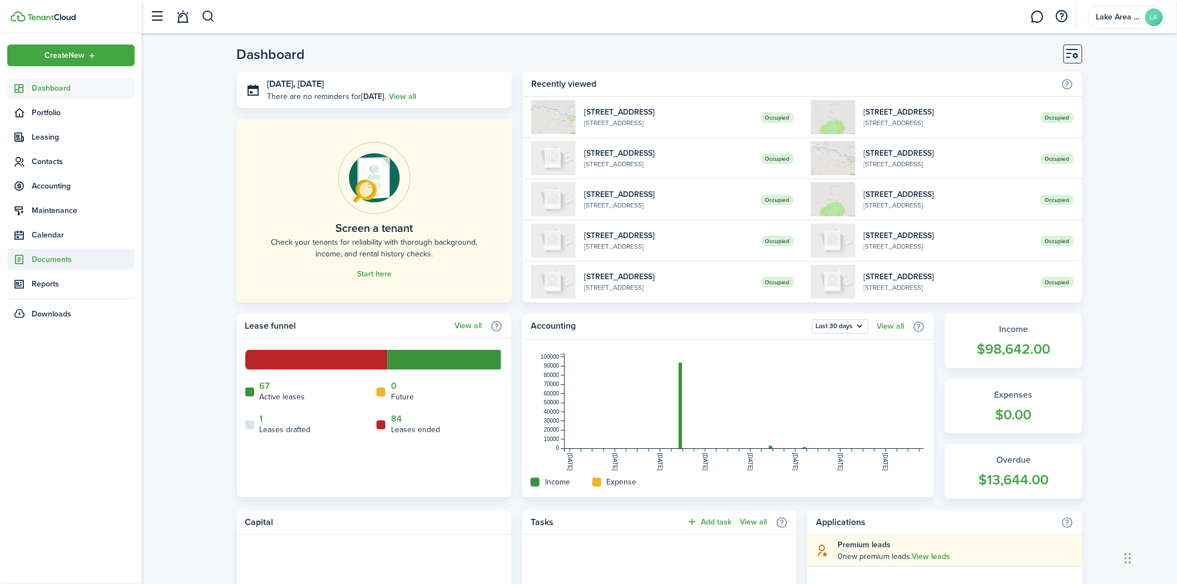
click at [61, 255] on span "Documents" at bounding box center [83, 260] width 103 height 12
click at [70, 304] on span "My templates" at bounding box center [83, 305] width 103 height 12
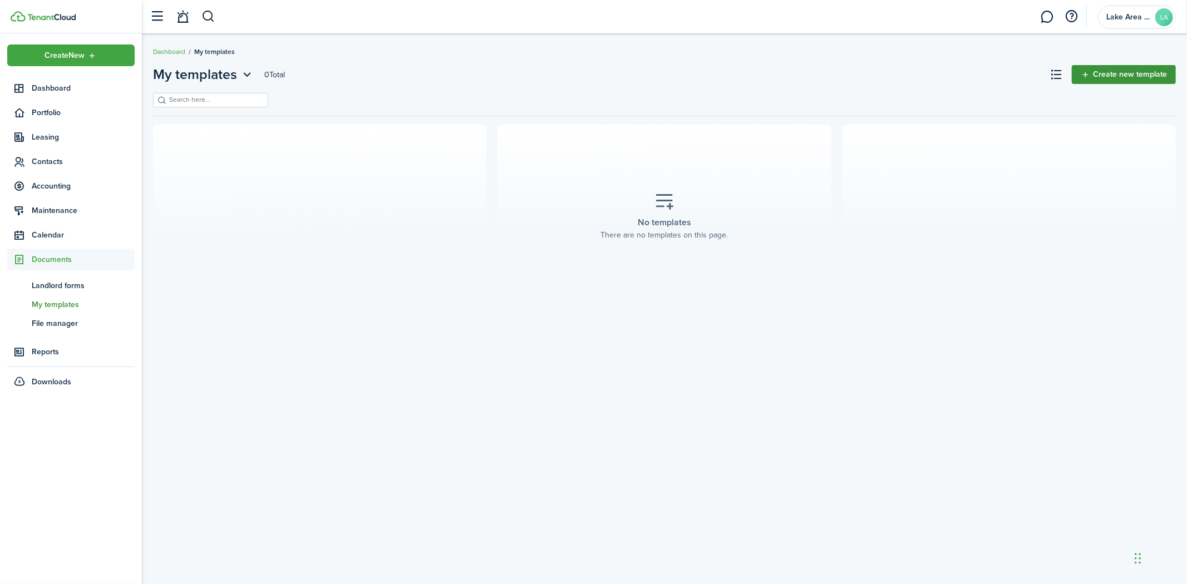
click at [1105, 72] on link "Create new template" at bounding box center [1124, 74] width 104 height 19
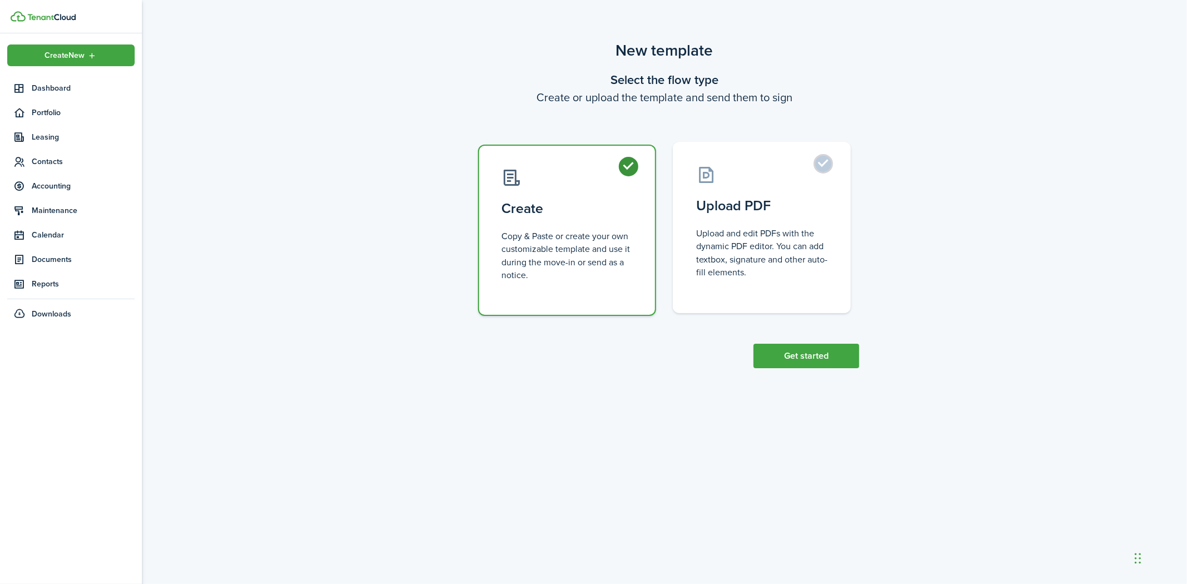
click at [821, 166] on label "Upload PDF Upload and edit PDFs with the dynamic PDF editor. You can add textbo…" at bounding box center [762, 227] width 178 height 171
radio input "false"
radio input "true"
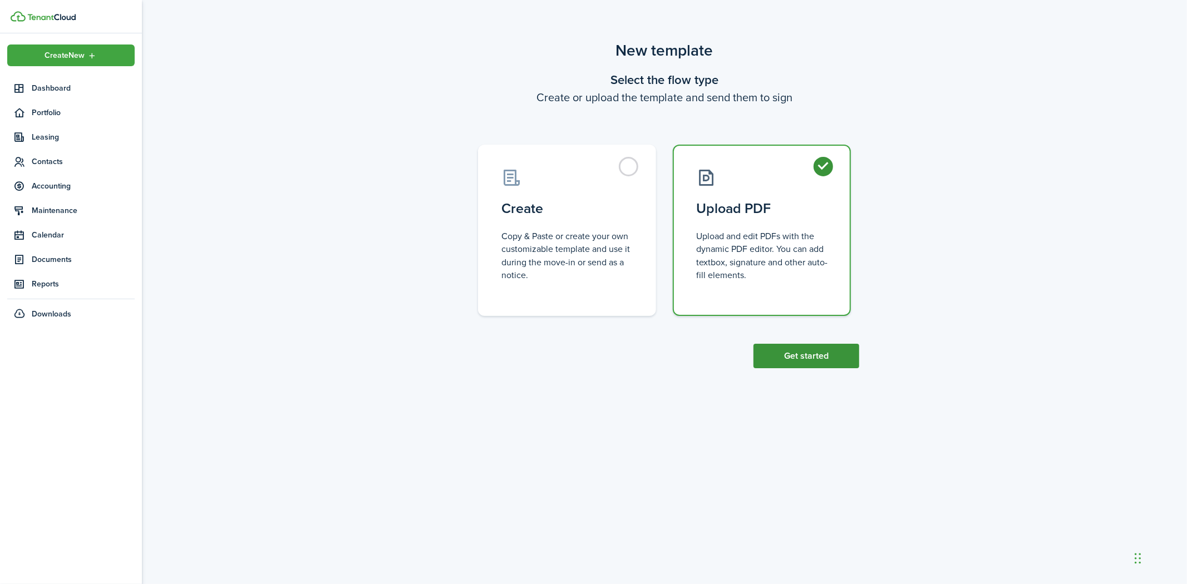
click at [800, 358] on button "Get started" at bounding box center [806, 356] width 106 height 24
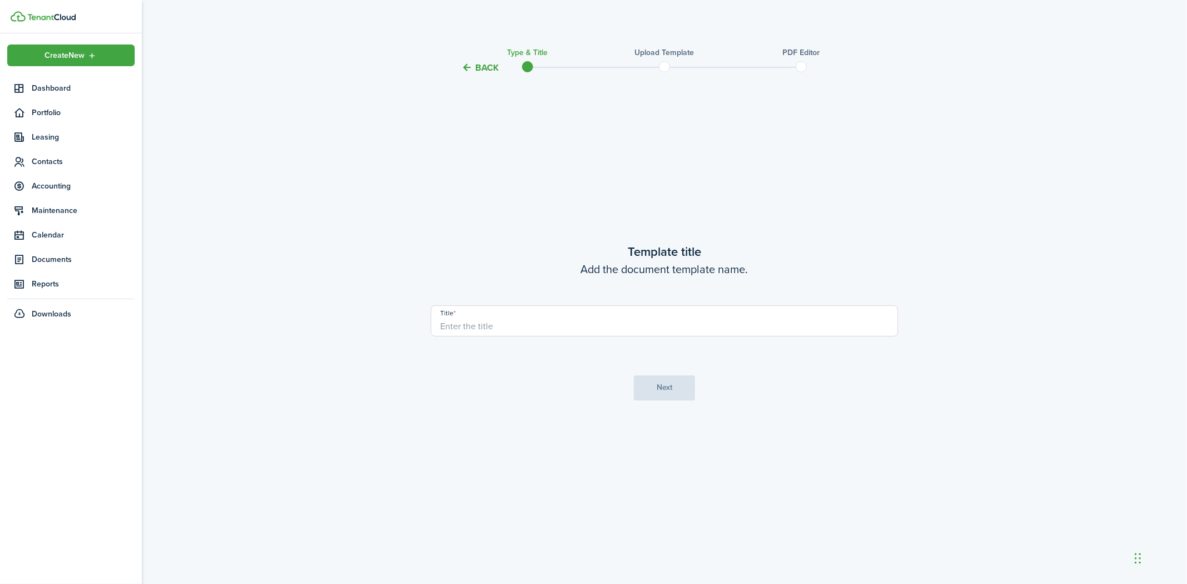
click at [525, 321] on input "Title" at bounding box center [664, 320] width 467 height 31
click at [579, 328] on input "Lake Are Properties Rental Listin AGreement" at bounding box center [664, 320] width 467 height 31
type input "Lake Are Properties Rental Listin Agreement"
click at [661, 383] on button "Next" at bounding box center [664, 388] width 61 height 25
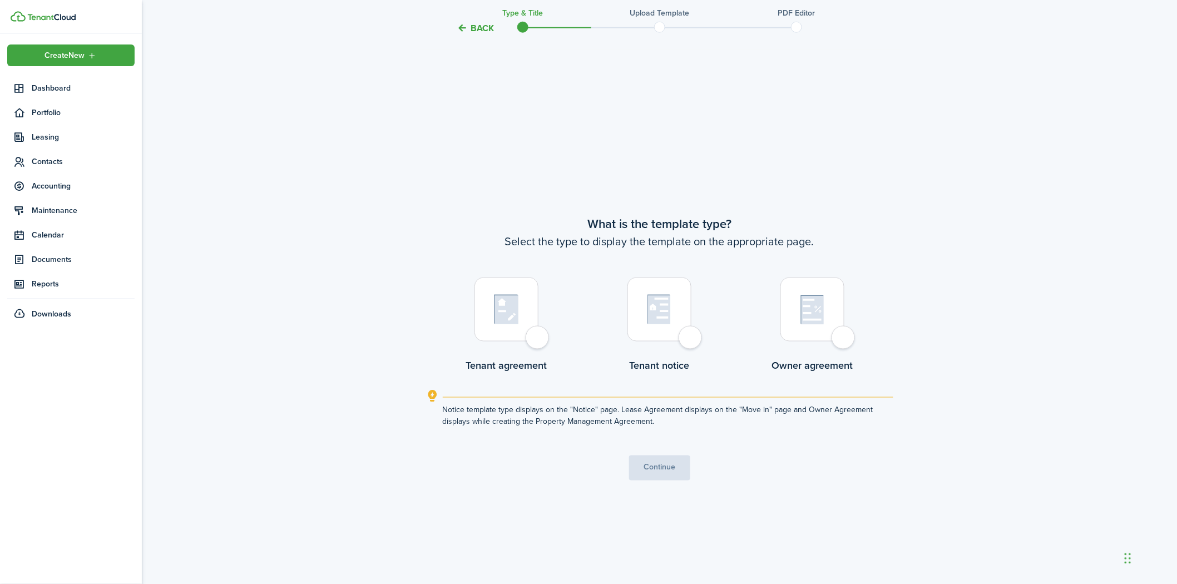
scroll to position [509, 0]
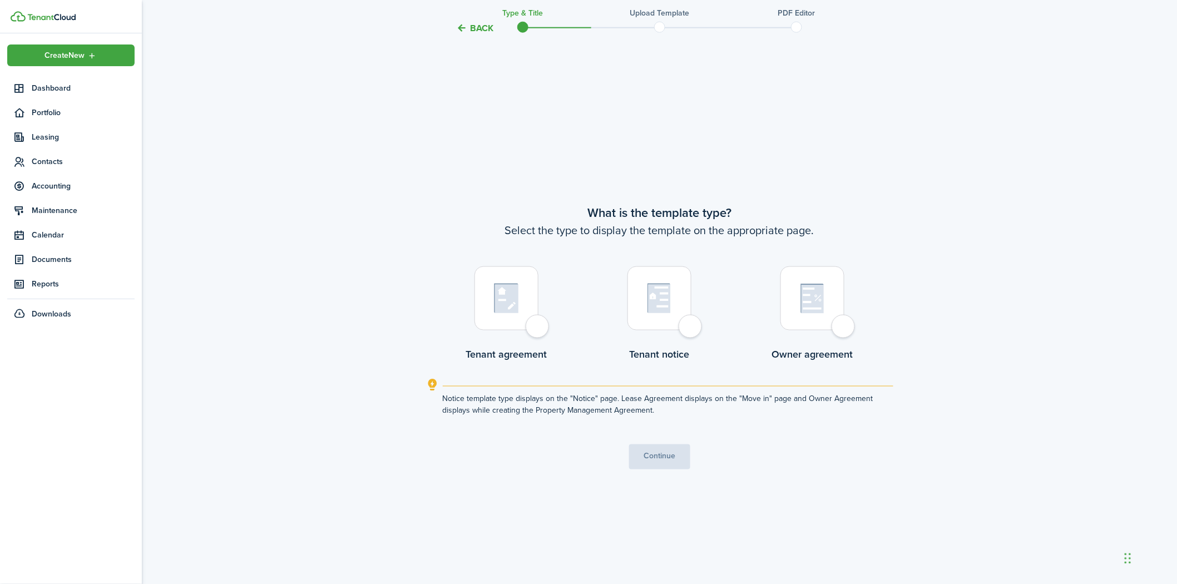
click at [842, 331] on div at bounding box center [813, 299] width 64 height 64
radio input "true"
click at [675, 455] on button "Continue" at bounding box center [659, 457] width 61 height 25
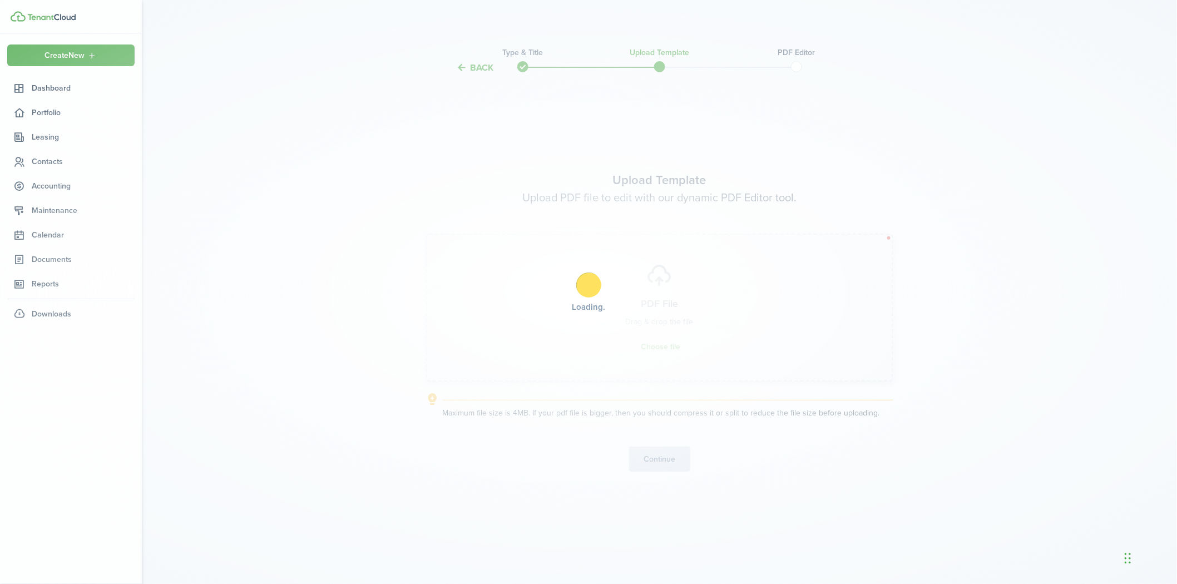
scroll to position [0, 0]
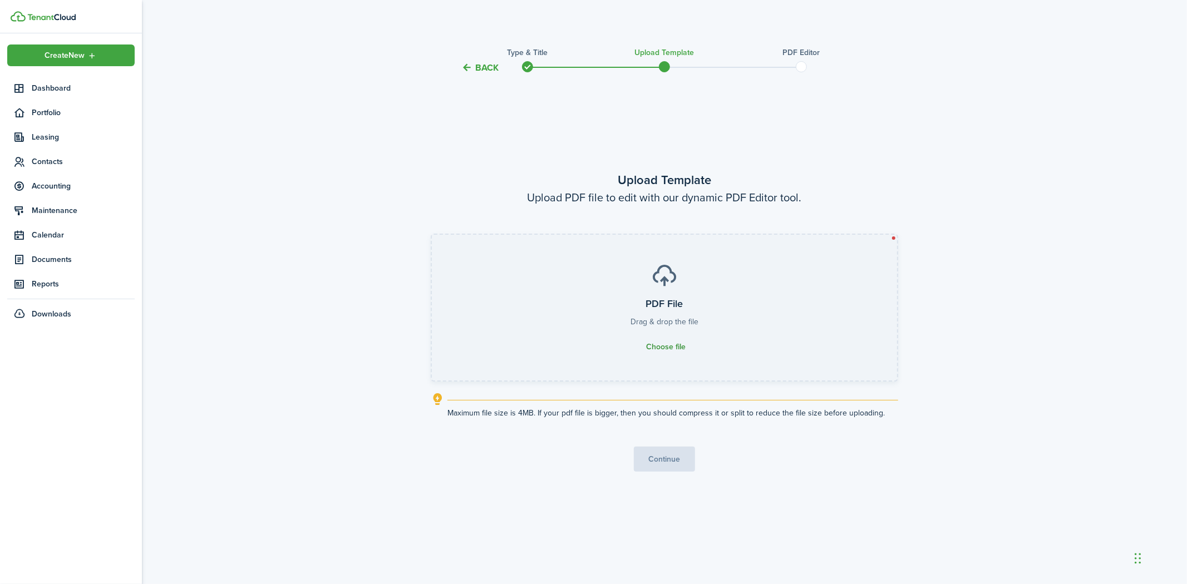
click at [657, 345] on span "Choose file" at bounding box center [666, 347] width 40 height 9
click at [432, 235] on input "PDF File Drag & drop the file Choose file" at bounding box center [432, 235] width 0 height 0
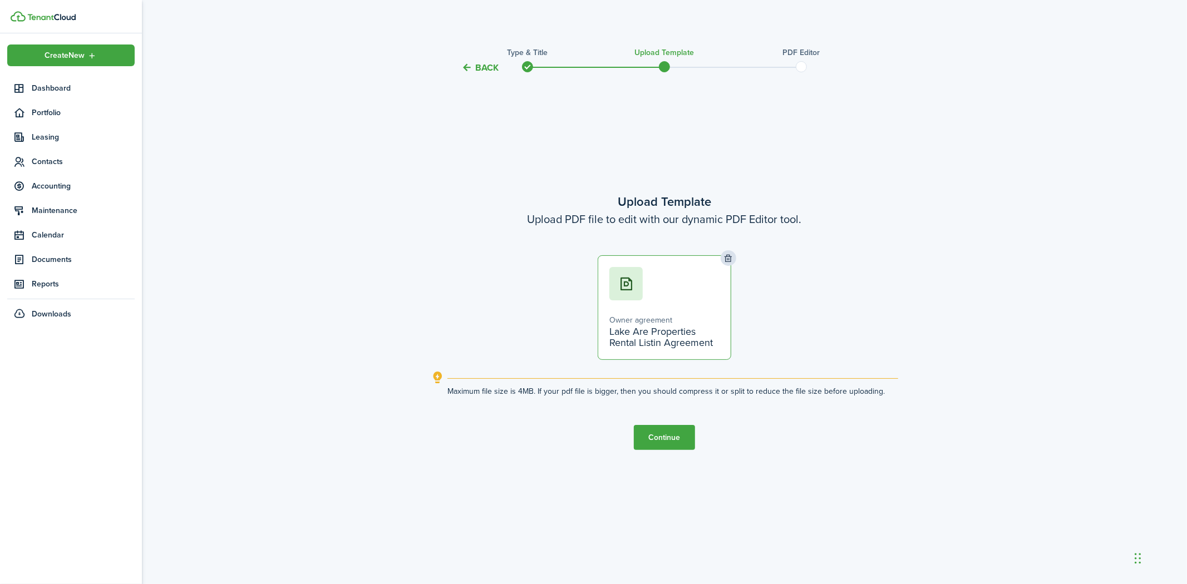
click at [673, 437] on button "Continue" at bounding box center [664, 437] width 61 height 25
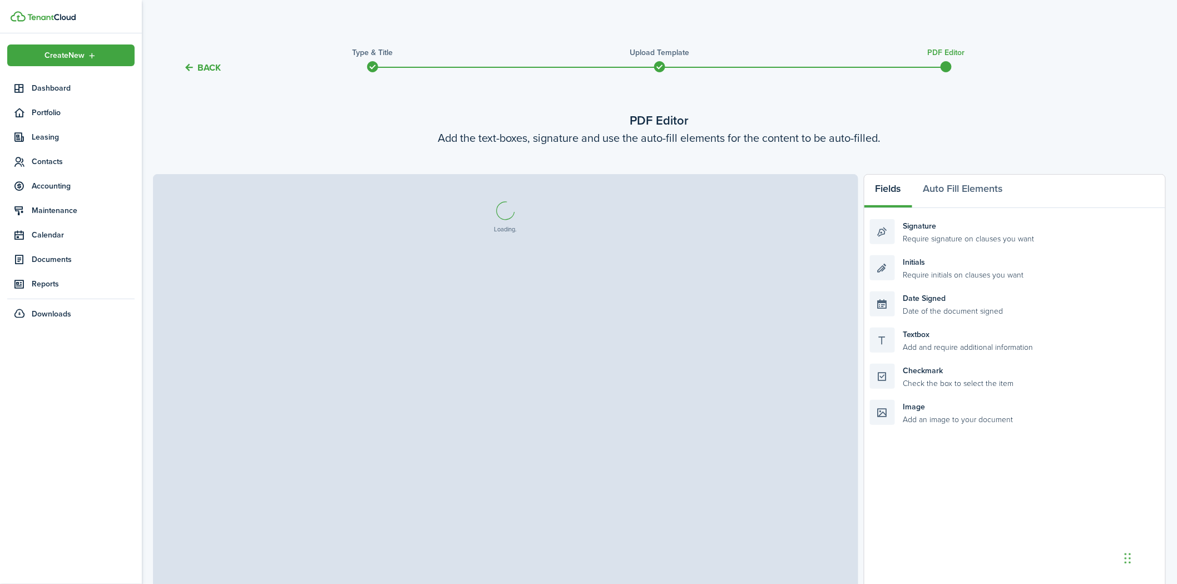
select select "fit"
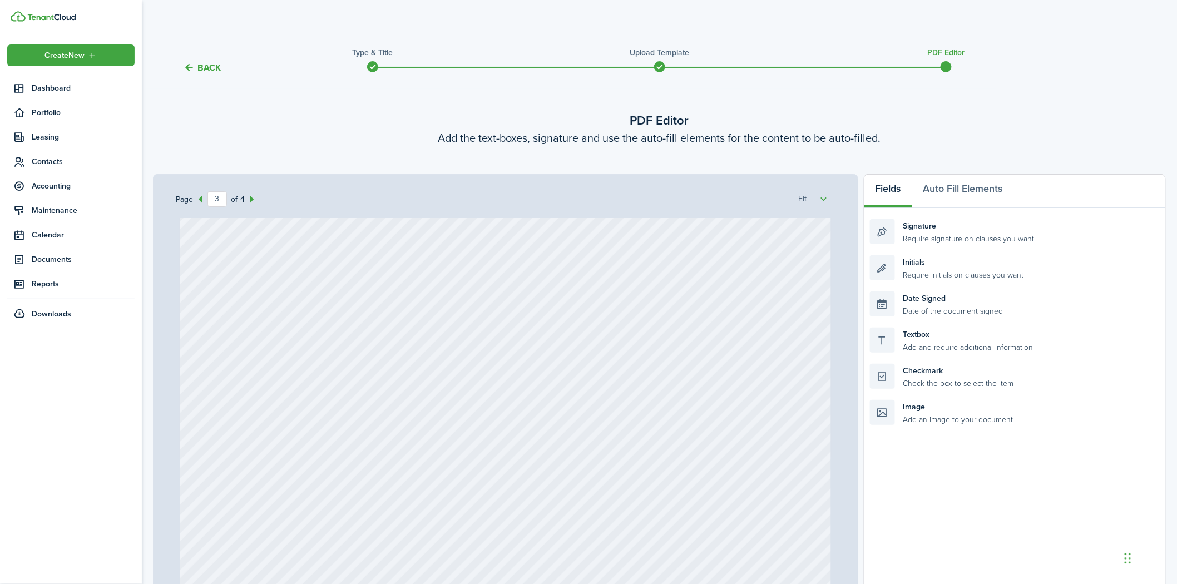
scroll to position [2164, 0]
type input "4"
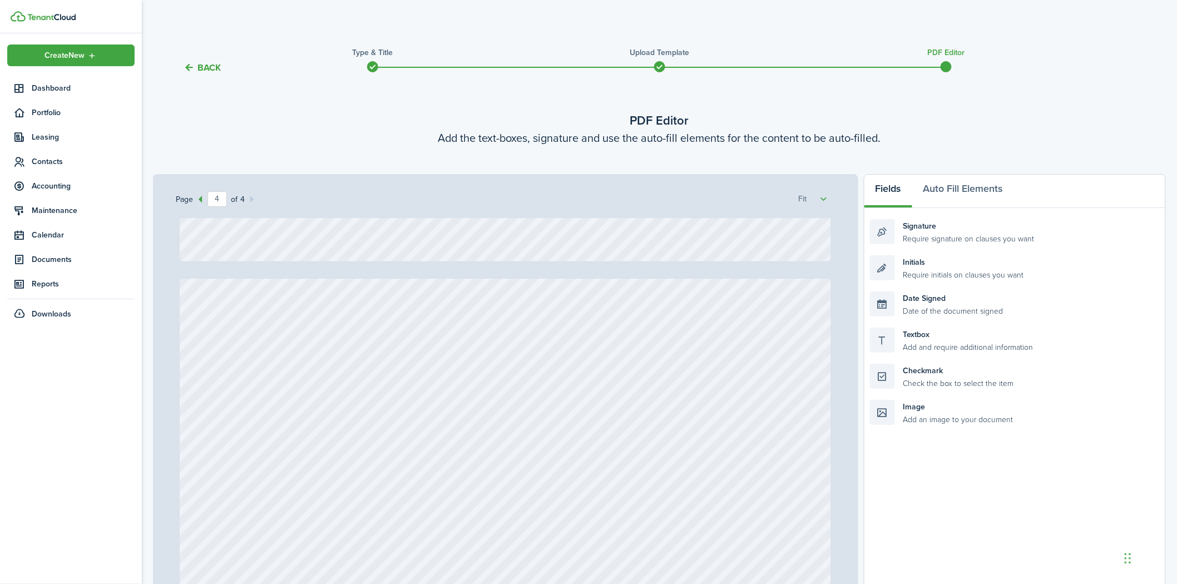
scroll to position [2596, 0]
